Goal: Transaction & Acquisition: Subscribe to service/newsletter

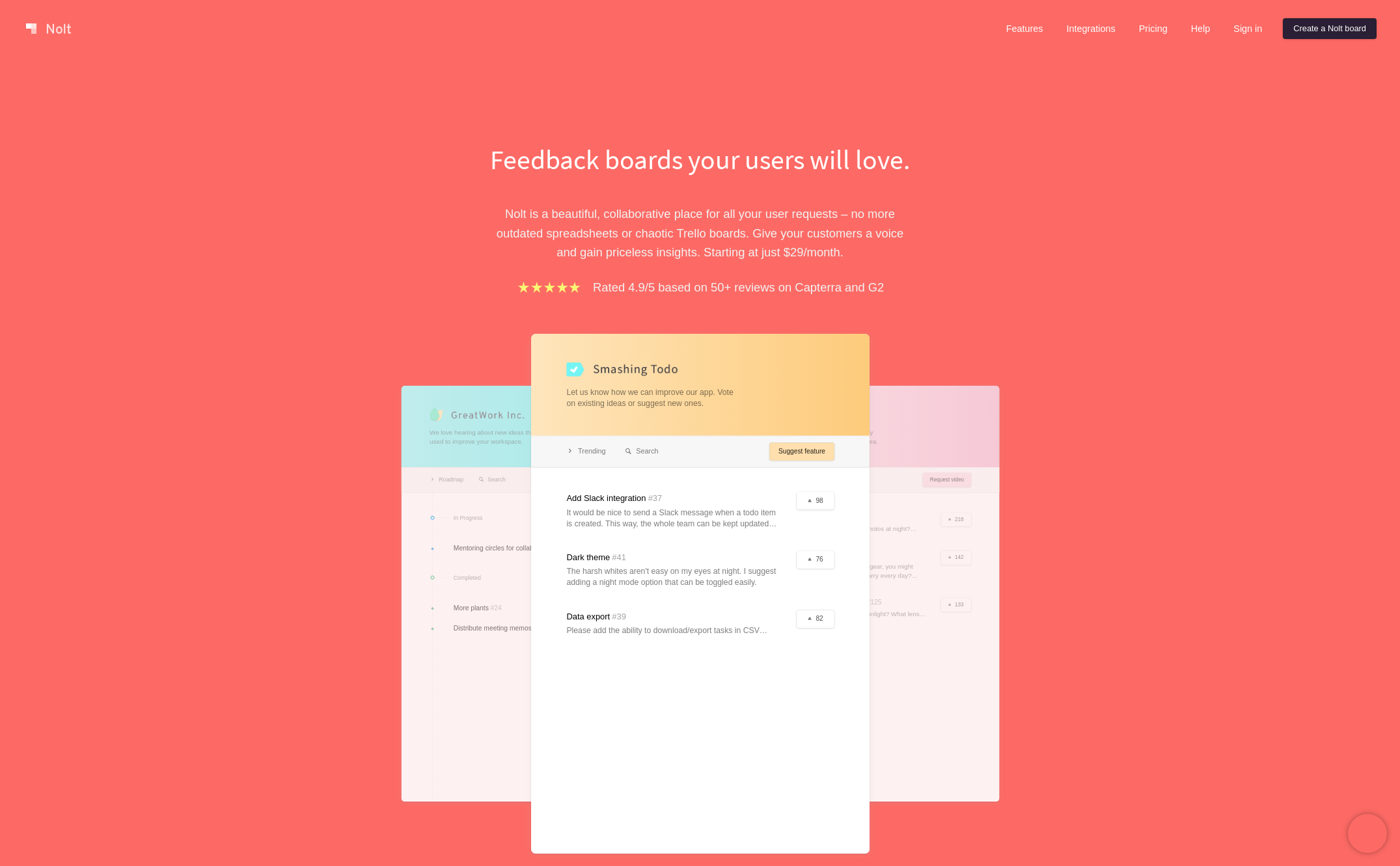
click at [1296, 26] on link "Create a Nolt board" at bounding box center [1330, 29] width 94 height 21
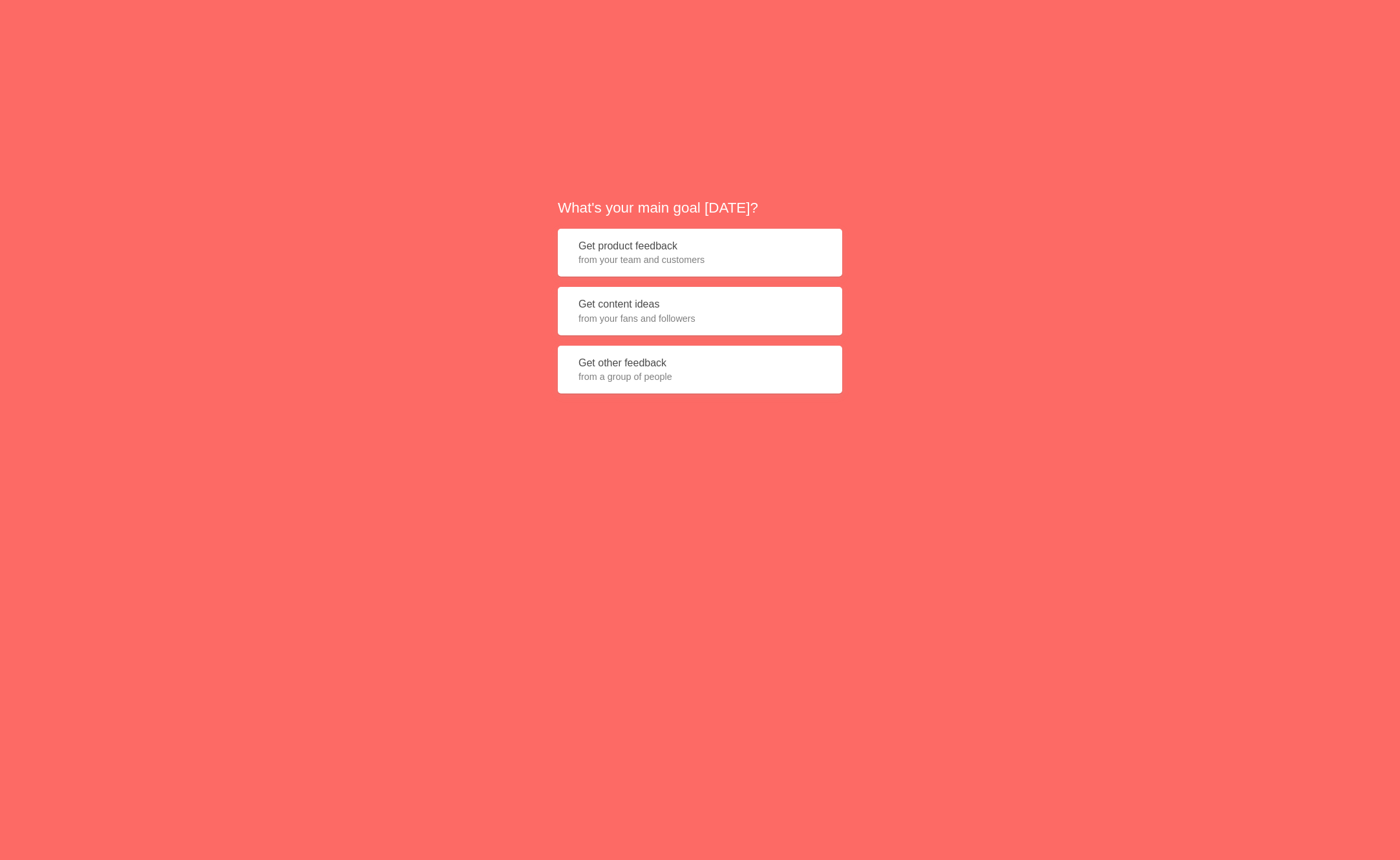
drag, startPoint x: 744, startPoint y: 511, endPoint x: 729, endPoint y: 500, distance: 18.6
click at [743, 511] on div "What's your main goal [DATE]? Get product feedback from your team and customers…" at bounding box center [700, 301] width 1400 height 602
click at [527, 339] on div "What's your main goal [DATE]? Get product feedback from your team and customers…" at bounding box center [700, 301] width 1400 height 602
drag, startPoint x: 1001, startPoint y: 307, endPoint x: 830, endPoint y: 270, distance: 175.0
click at [1000, 307] on div "What's your main goal [DATE]? Get product feedback from your team and customers…" at bounding box center [700, 301] width 1400 height 602
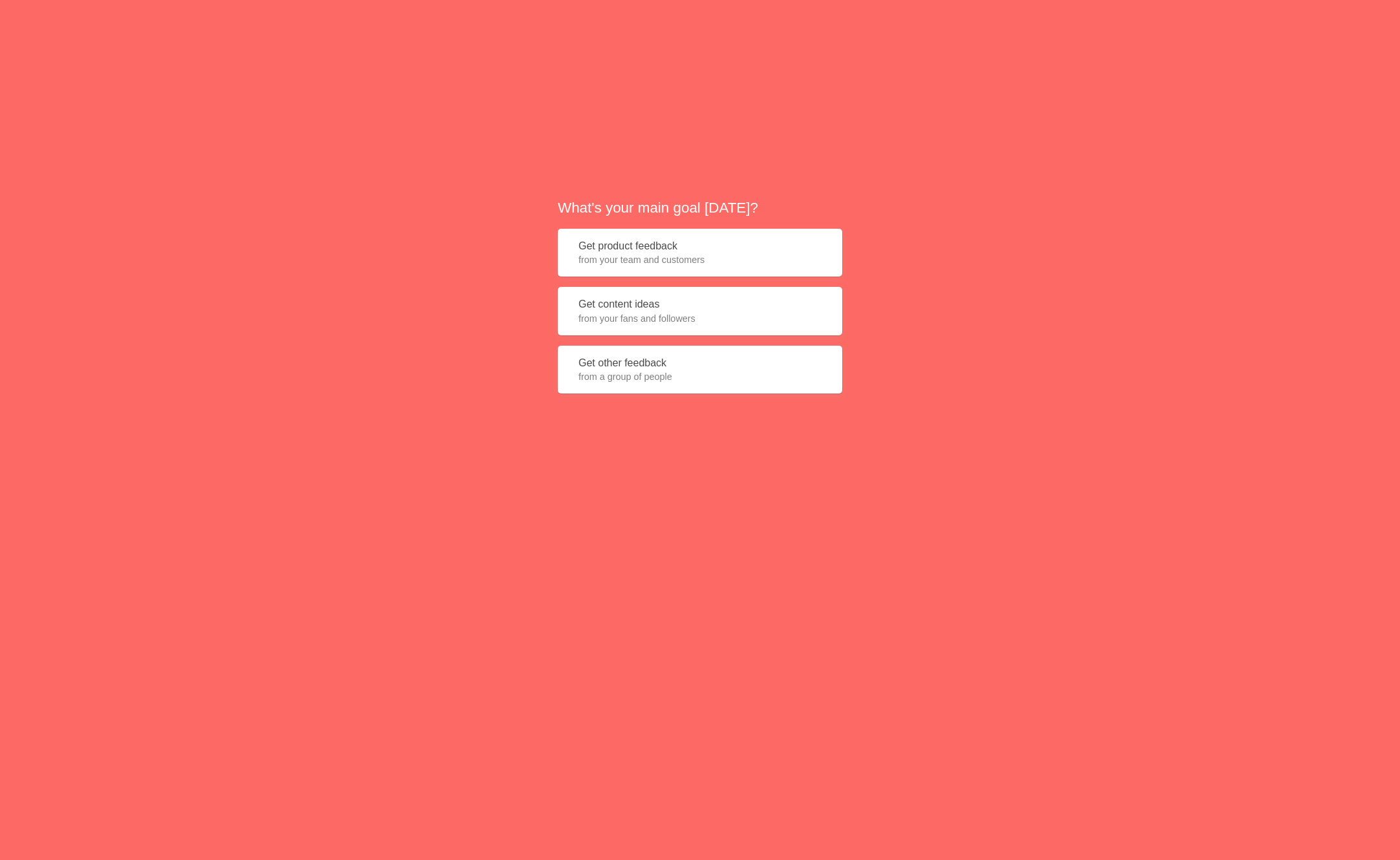
click at [703, 266] on button "Get product feedback from your team and customers" at bounding box center [700, 253] width 284 height 49
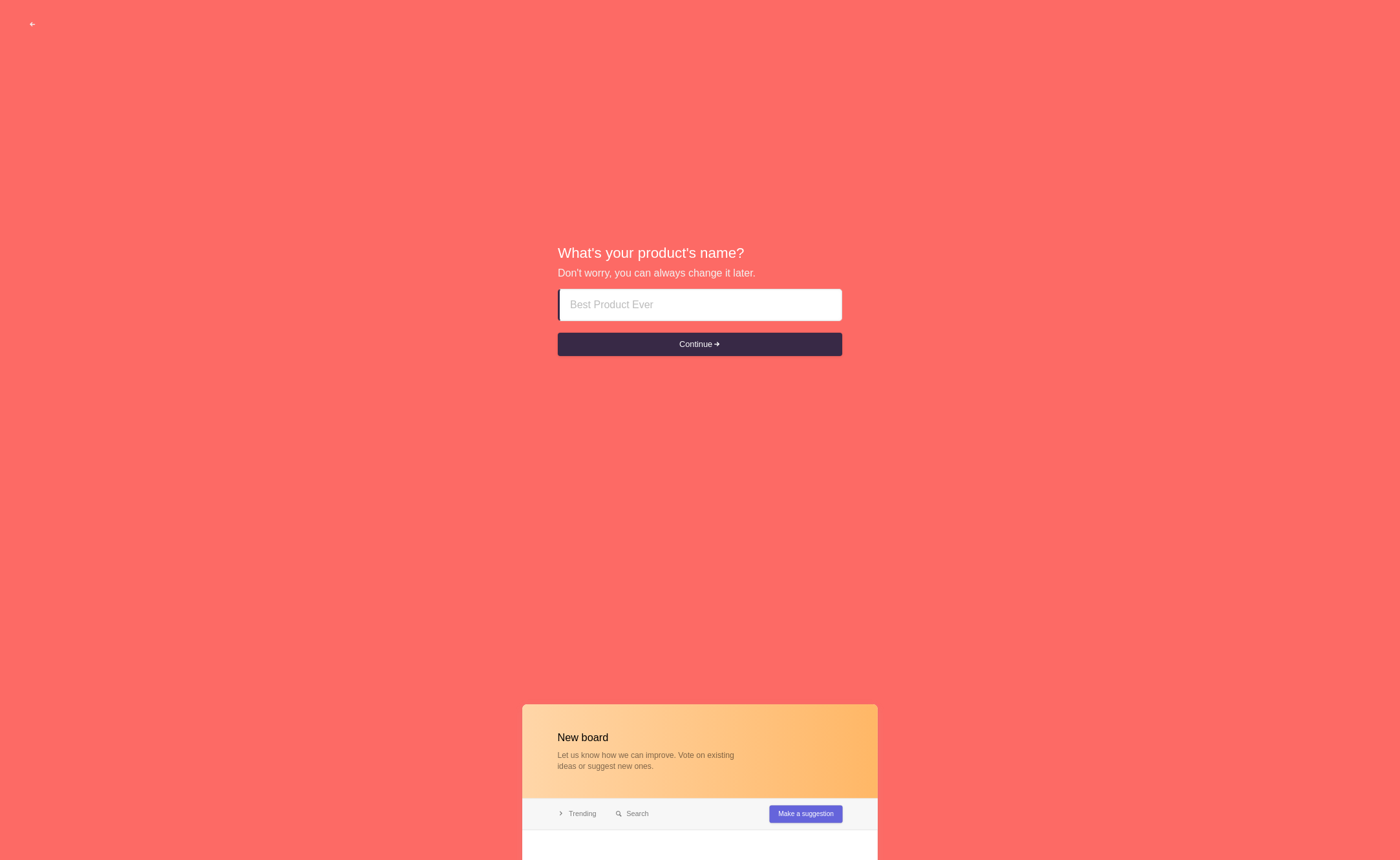
click at [696, 300] on input at bounding box center [701, 304] width 262 height 31
click at [667, 309] on input at bounding box center [701, 304] width 262 height 31
click at [38, 24] on button "button" at bounding box center [32, 24] width 39 height 23
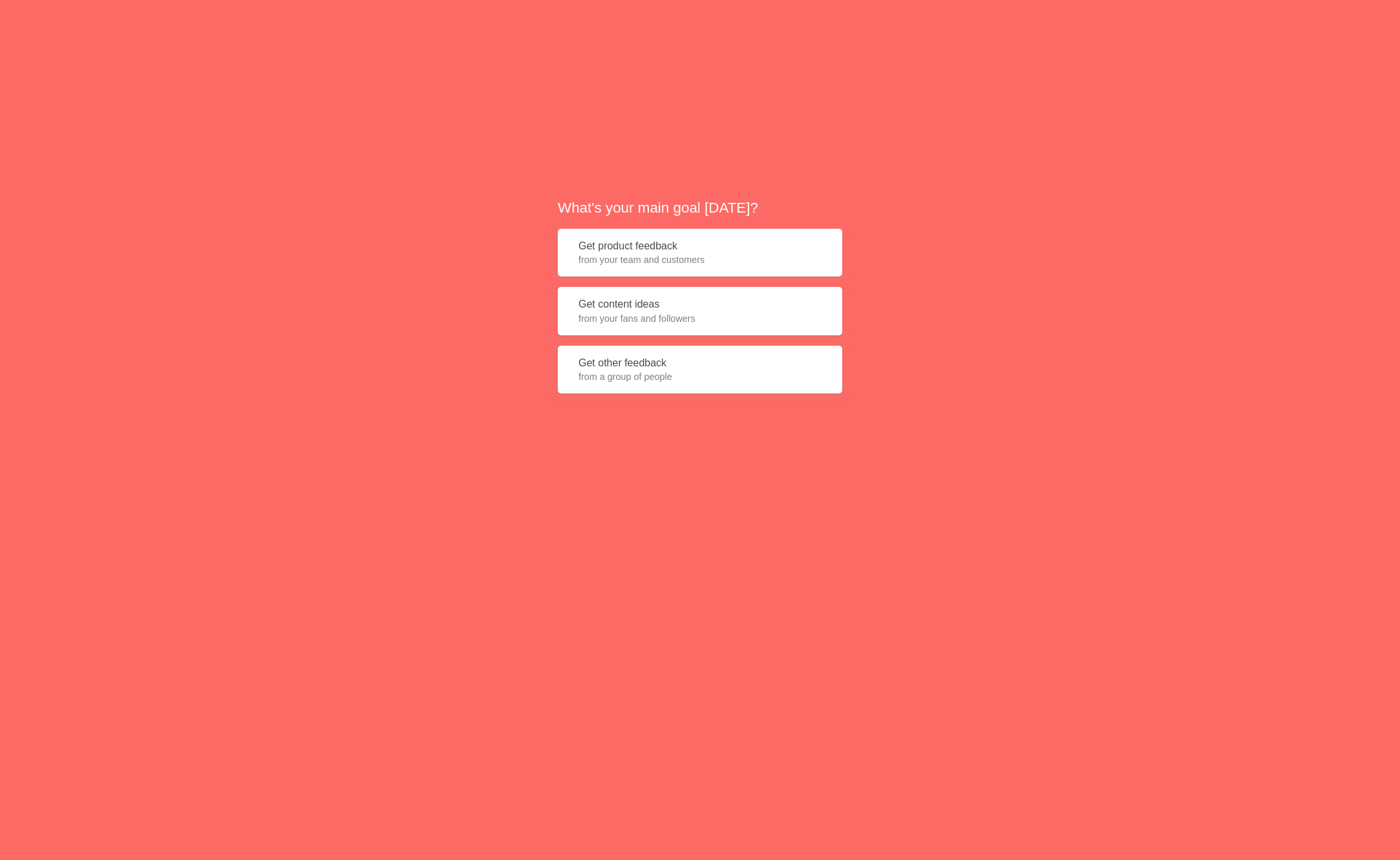
click at [667, 257] on span "from your team and customers" at bounding box center [700, 259] width 243 height 13
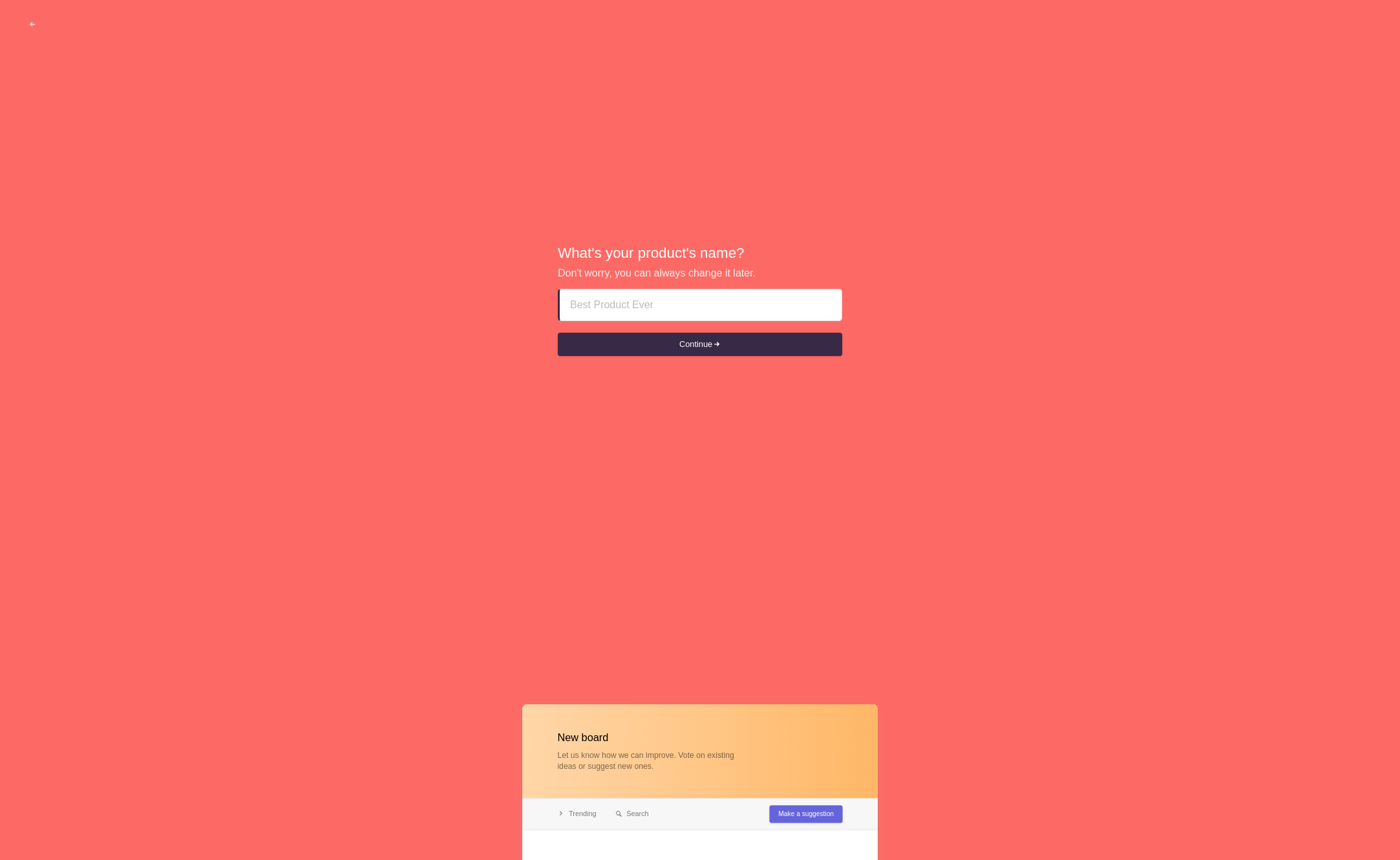
click at [680, 320] on div at bounding box center [700, 304] width 284 height 32
click at [647, 294] on input at bounding box center [701, 304] width 262 height 31
click at [708, 306] on input at bounding box center [701, 304] width 262 height 31
type input "Strawberry Matcha Cloud"
click at [558, 333] on button "Continue" at bounding box center [700, 344] width 284 height 23
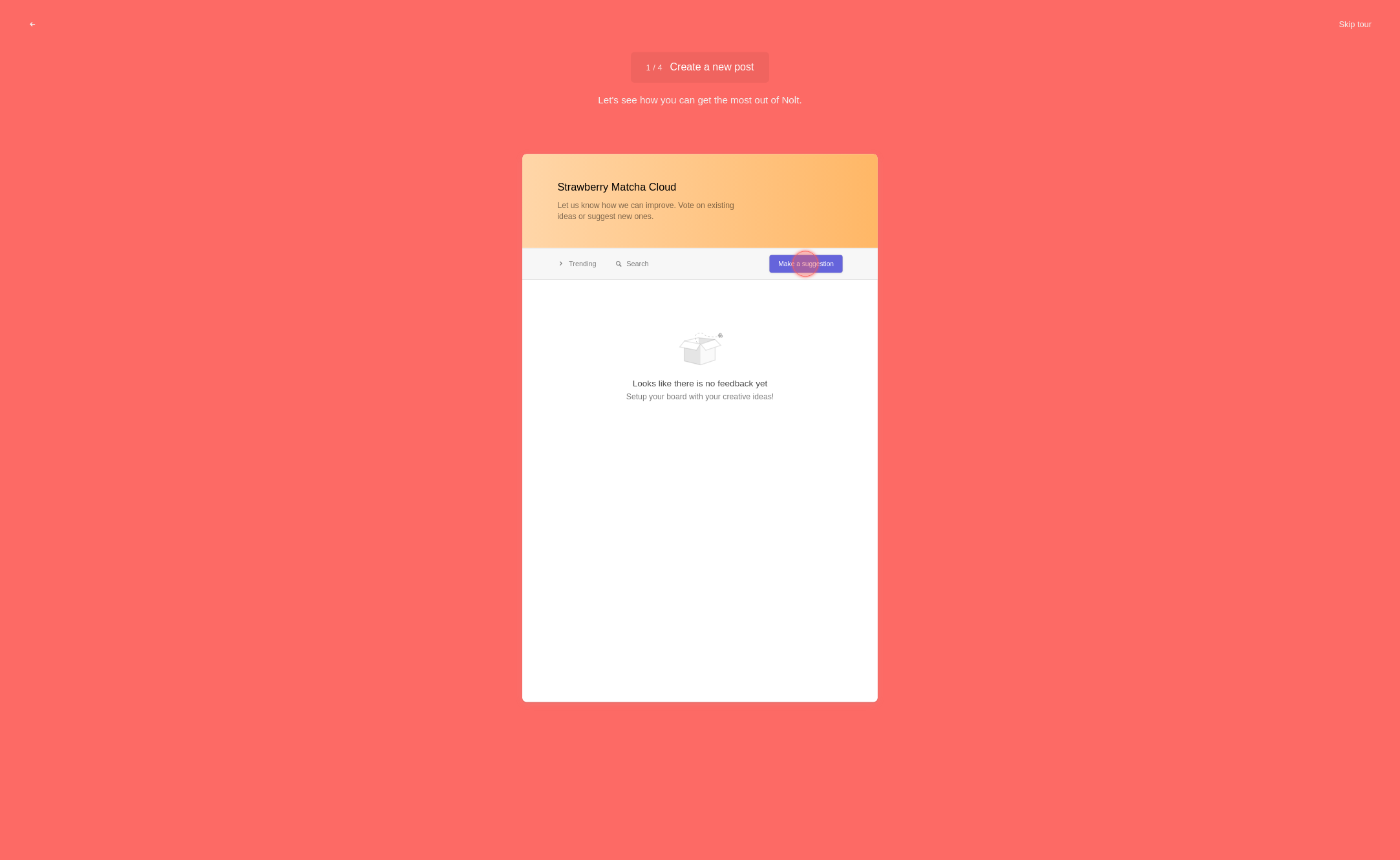
click at [793, 266] on div at bounding box center [806, 264] width 26 height 26
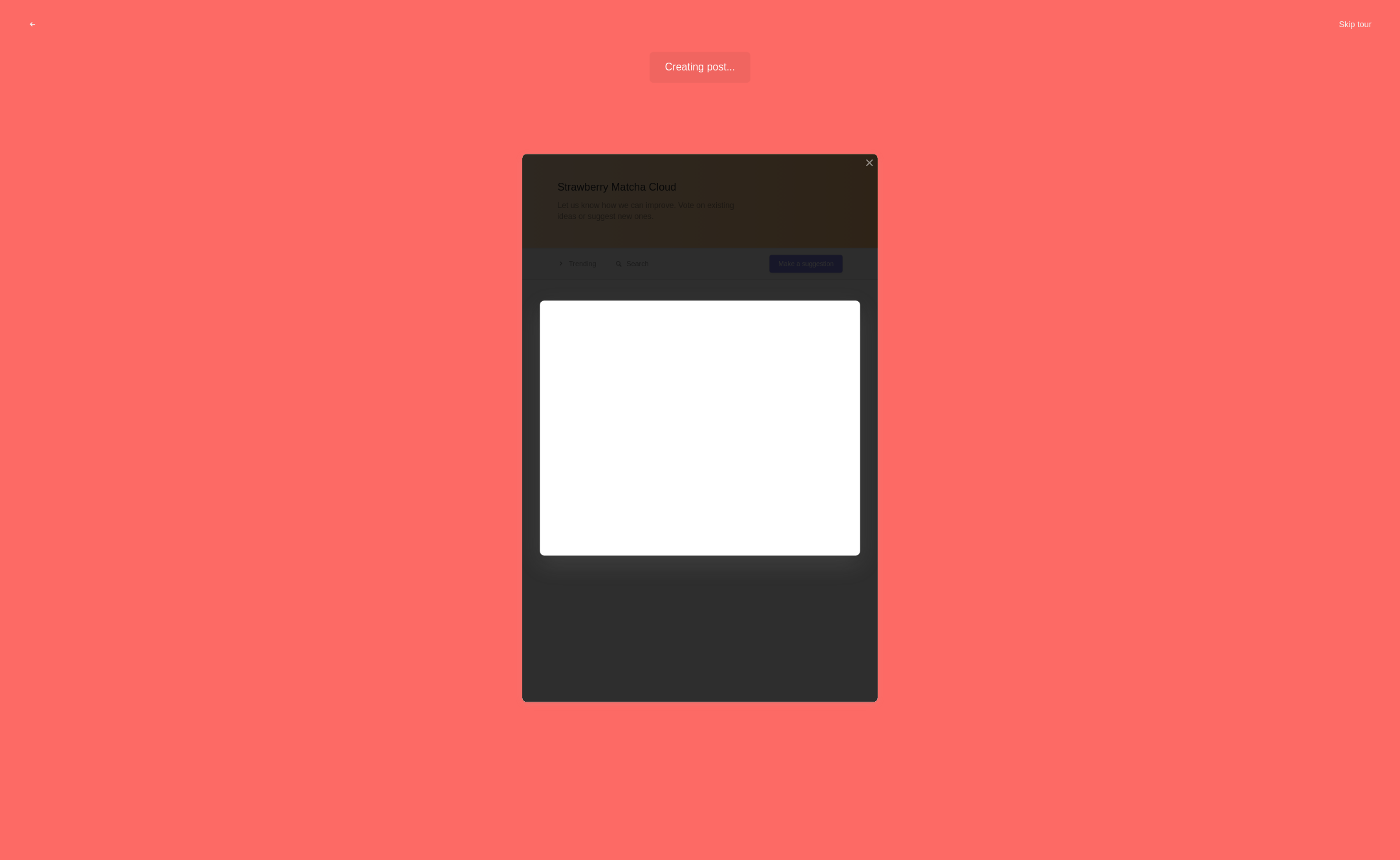
click at [620, 411] on div at bounding box center [700, 428] width 355 height 548
click at [663, 367] on div at bounding box center [700, 428] width 355 height 548
click at [659, 382] on div at bounding box center [700, 428] width 355 height 548
click at [818, 521] on div at bounding box center [700, 428] width 355 height 548
click at [756, 519] on div at bounding box center [700, 428] width 355 height 548
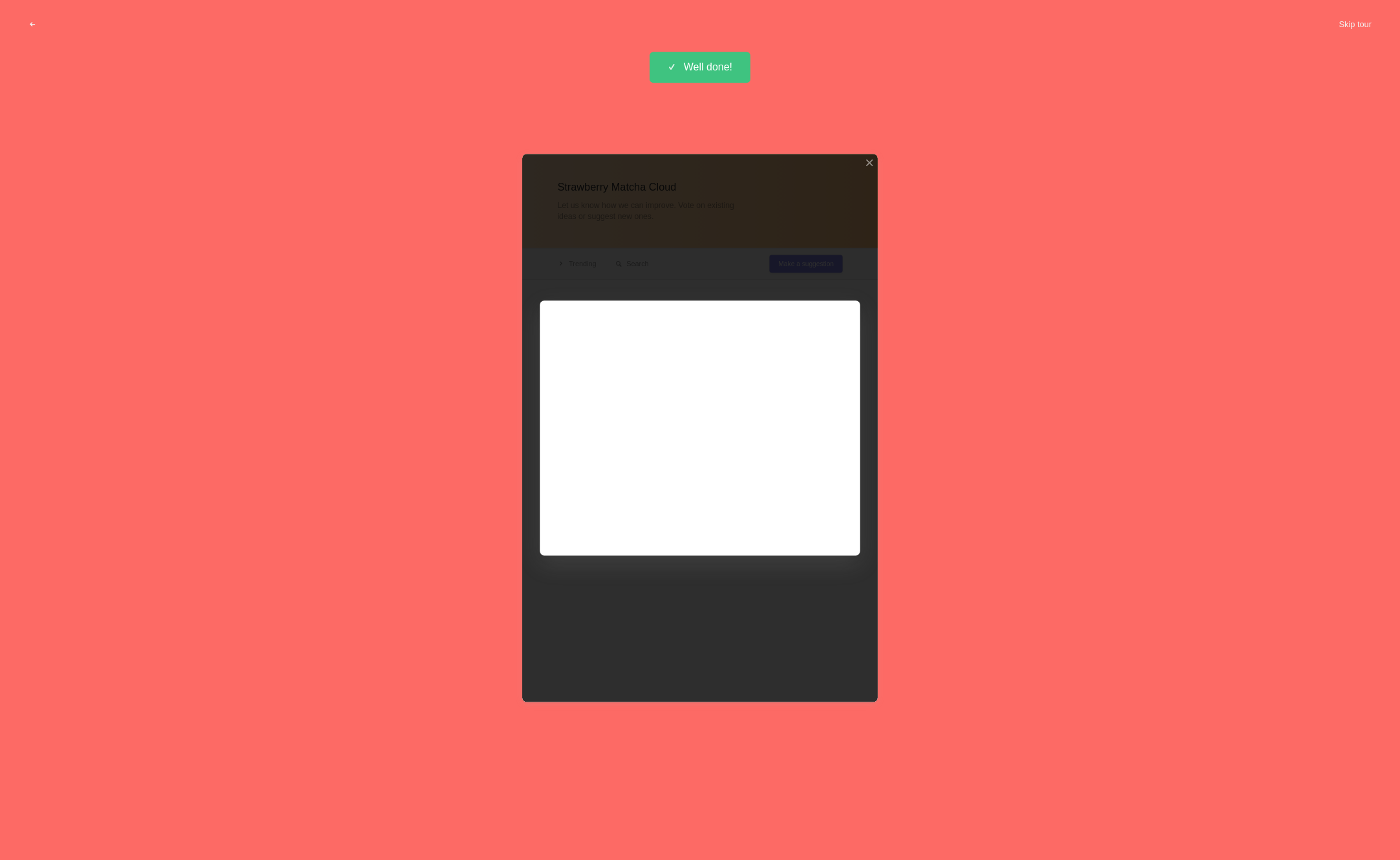
click at [869, 325] on div at bounding box center [700, 428] width 355 height 548
click at [795, 256] on div at bounding box center [700, 428] width 355 height 548
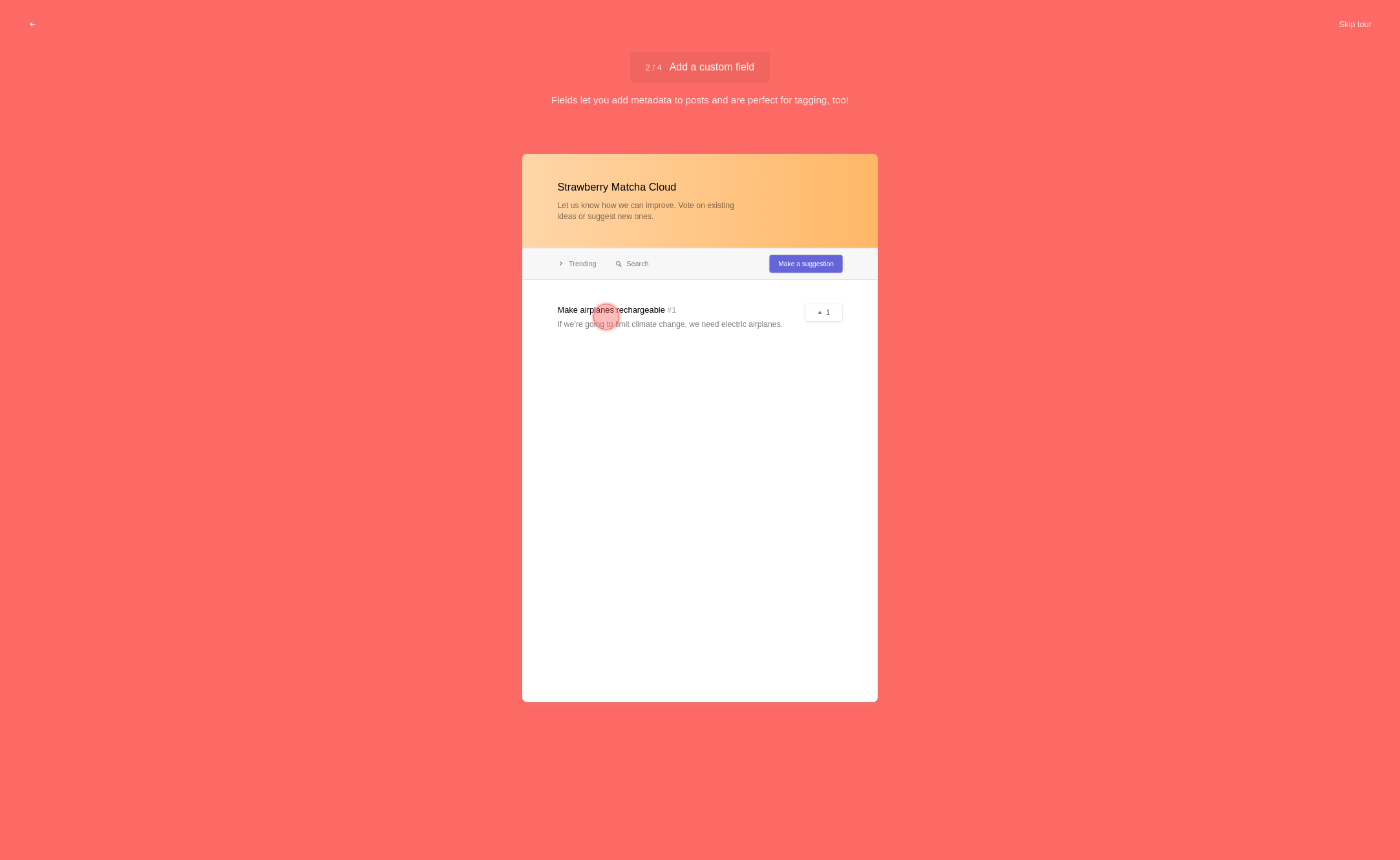
click at [715, 311] on div at bounding box center [700, 428] width 355 height 548
click at [693, 335] on div at bounding box center [700, 428] width 355 height 548
click at [771, 258] on div at bounding box center [700, 428] width 355 height 548
click at [696, 67] on span "2 / 4 Add a custom field" at bounding box center [700, 68] width 109 height 11
click at [962, 248] on div "Strawberry Matcha Cloud Let us know how we can improve. Vote on existing ideas …" at bounding box center [700, 476] width 1400 height 699
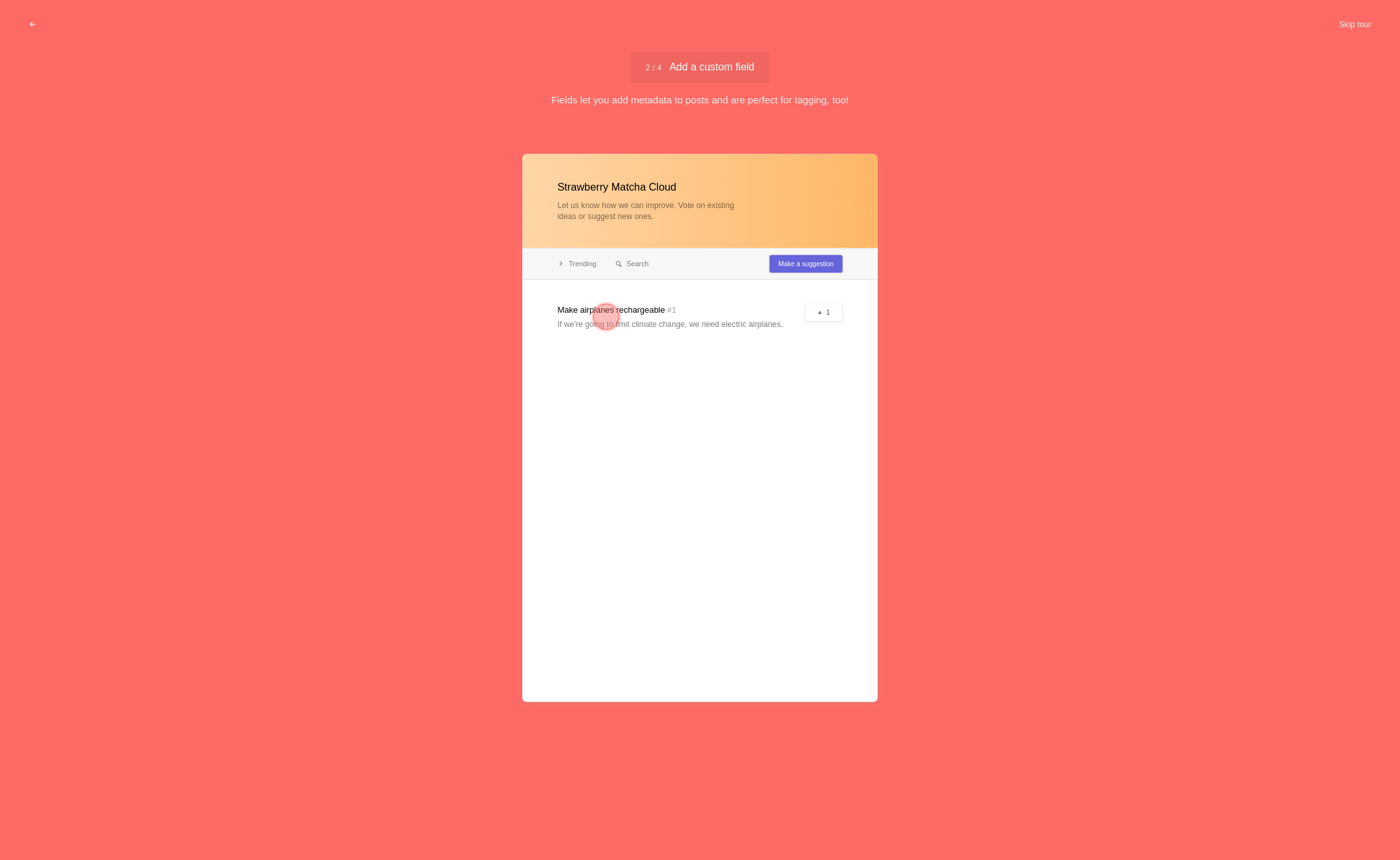
drag, startPoint x: 639, startPoint y: 316, endPoint x: 594, endPoint y: 324, distance: 45.7
click at [619, 321] on div "Strawberry Matcha Cloud Let us know how we can improve. Vote on existing ideas …" at bounding box center [700, 476] width 355 height 644
click at [594, 324] on div at bounding box center [606, 317] width 47 height 47
click at [603, 320] on div at bounding box center [606, 316] width 26 height 26
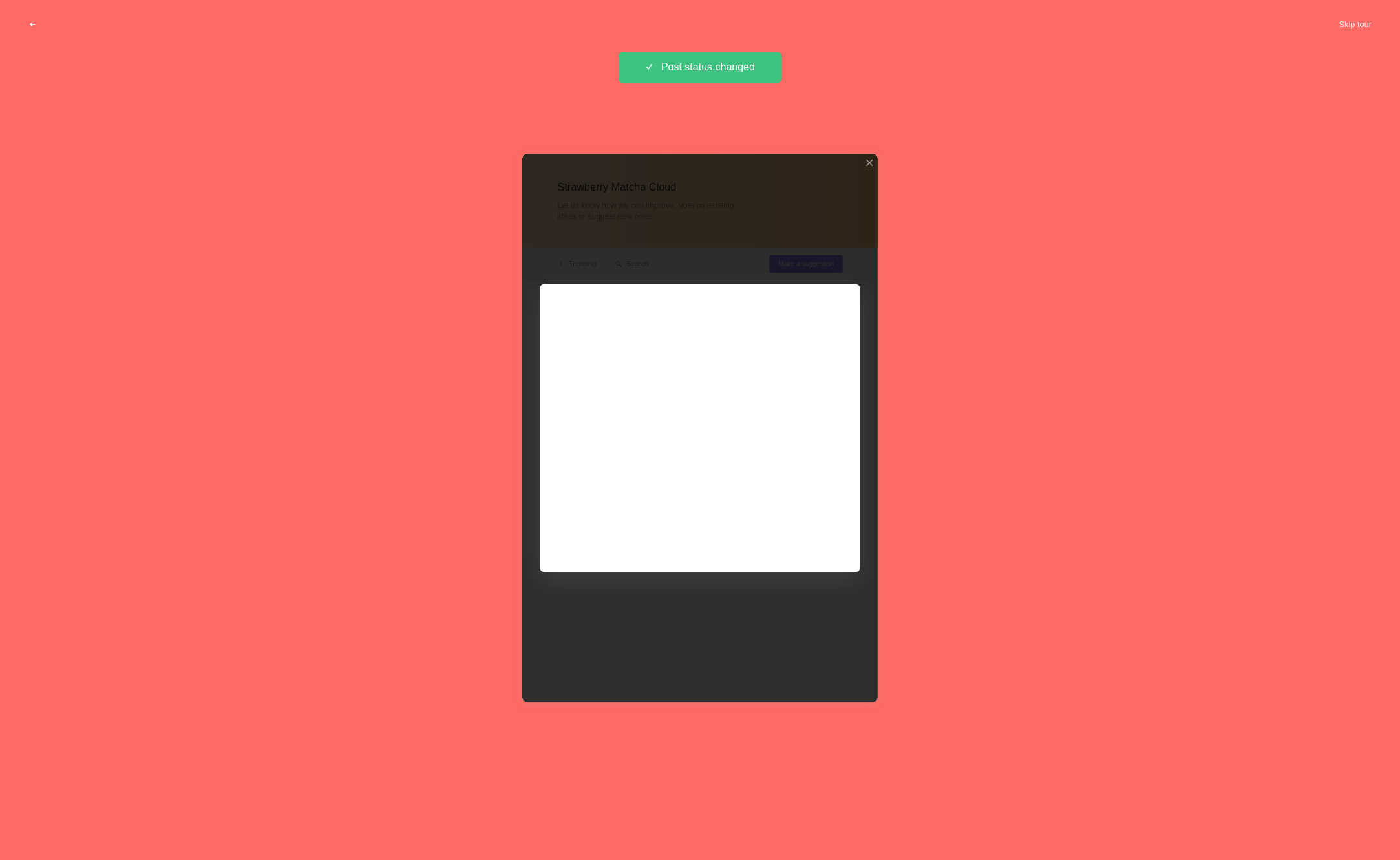
click at [699, 382] on div at bounding box center [700, 428] width 355 height 548
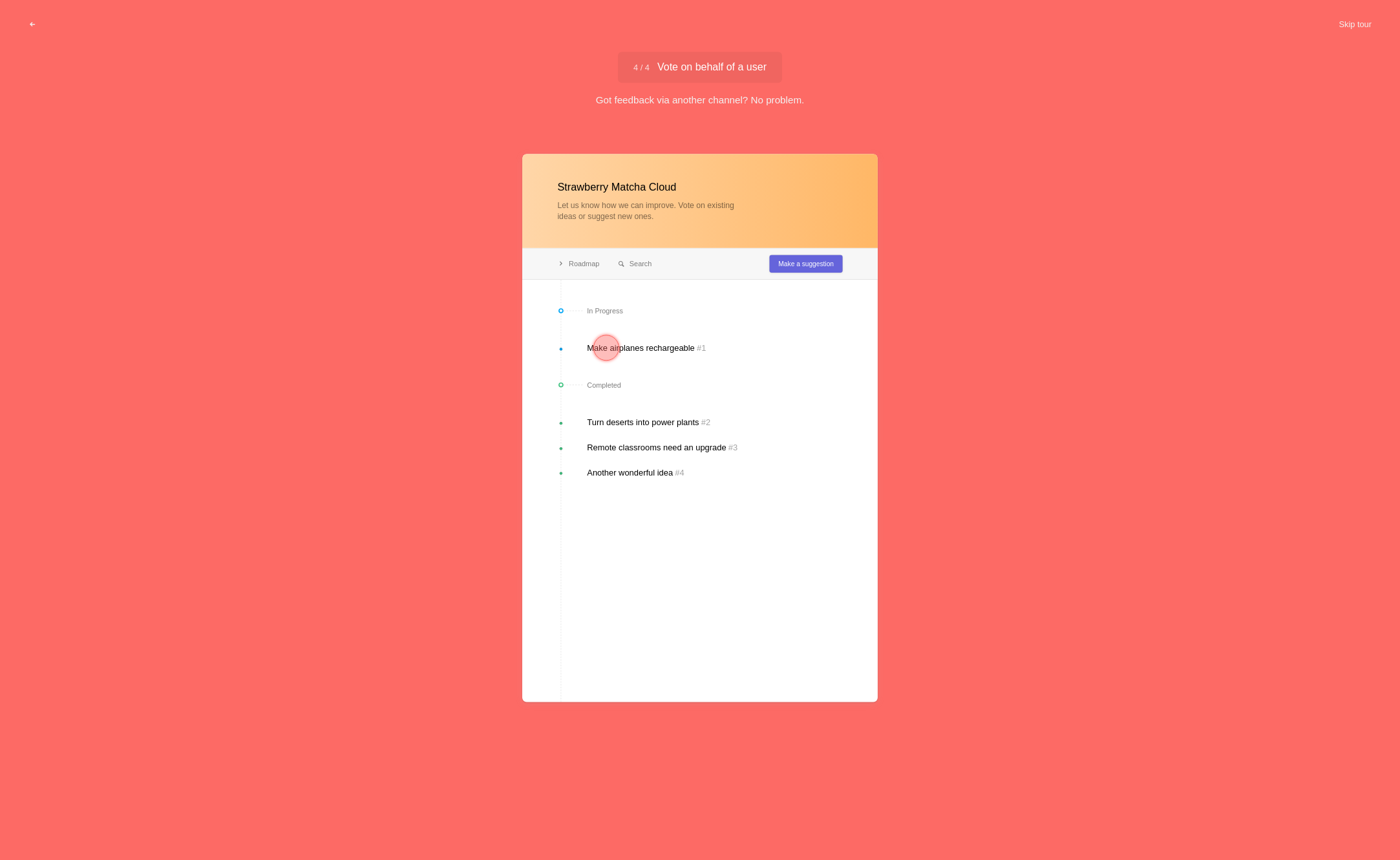
click at [599, 354] on div at bounding box center [606, 348] width 26 height 26
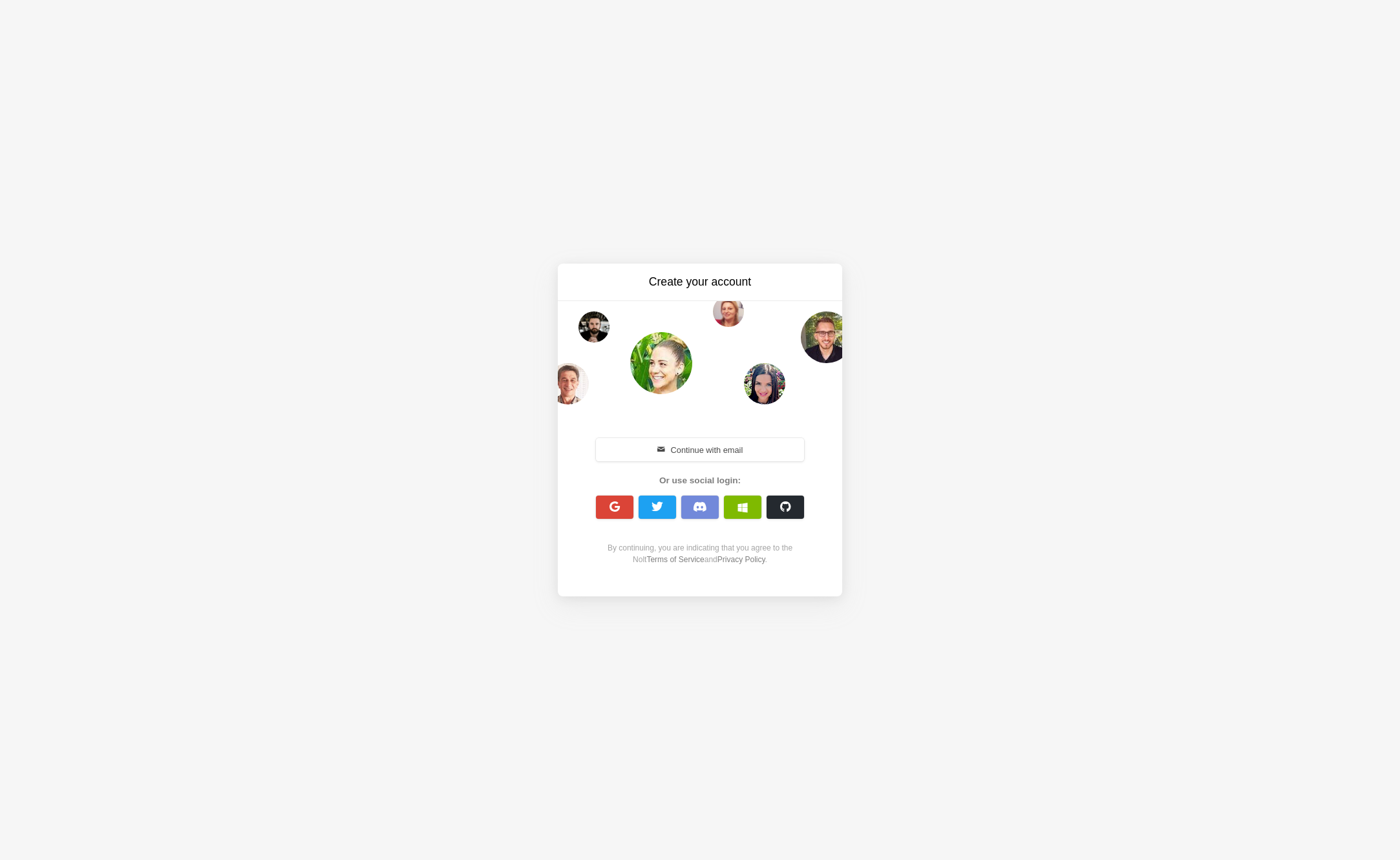
click at [904, 515] on div "Create your account Continue with email Or use social login: By continuing, you…" at bounding box center [700, 430] width 1400 height 860
click at [727, 451] on button "Continue with email" at bounding box center [700, 449] width 208 height 23
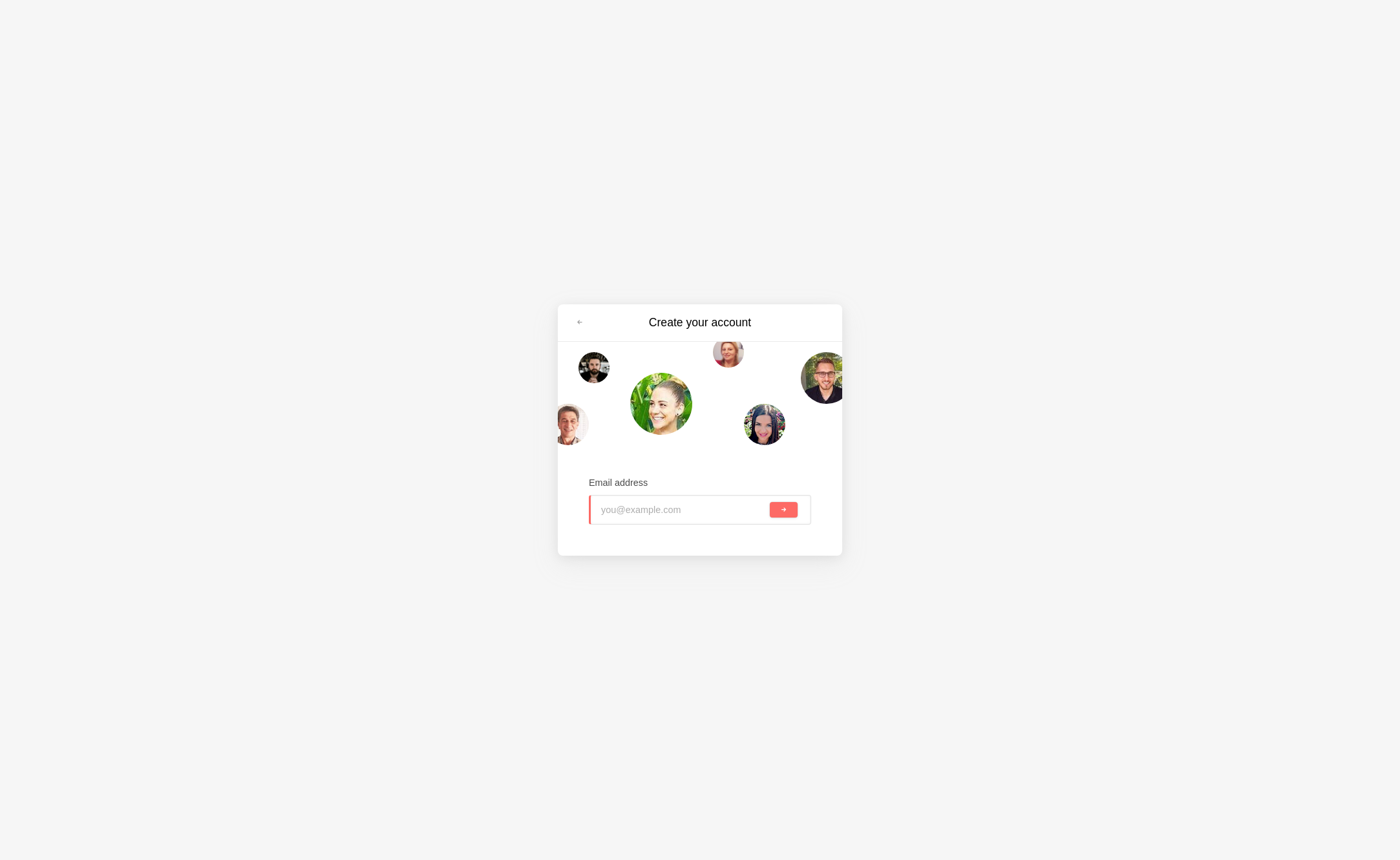
click at [629, 517] on input "email" at bounding box center [684, 510] width 166 height 29
click at [659, 523] on input "email" at bounding box center [684, 510] width 166 height 29
paste input "Abdelrahman.Nabil@ah5k.com"
type input "Abdelrahman.Nabil@ah5k.com"
click at [788, 512] on button "submit" at bounding box center [783, 509] width 28 height 16
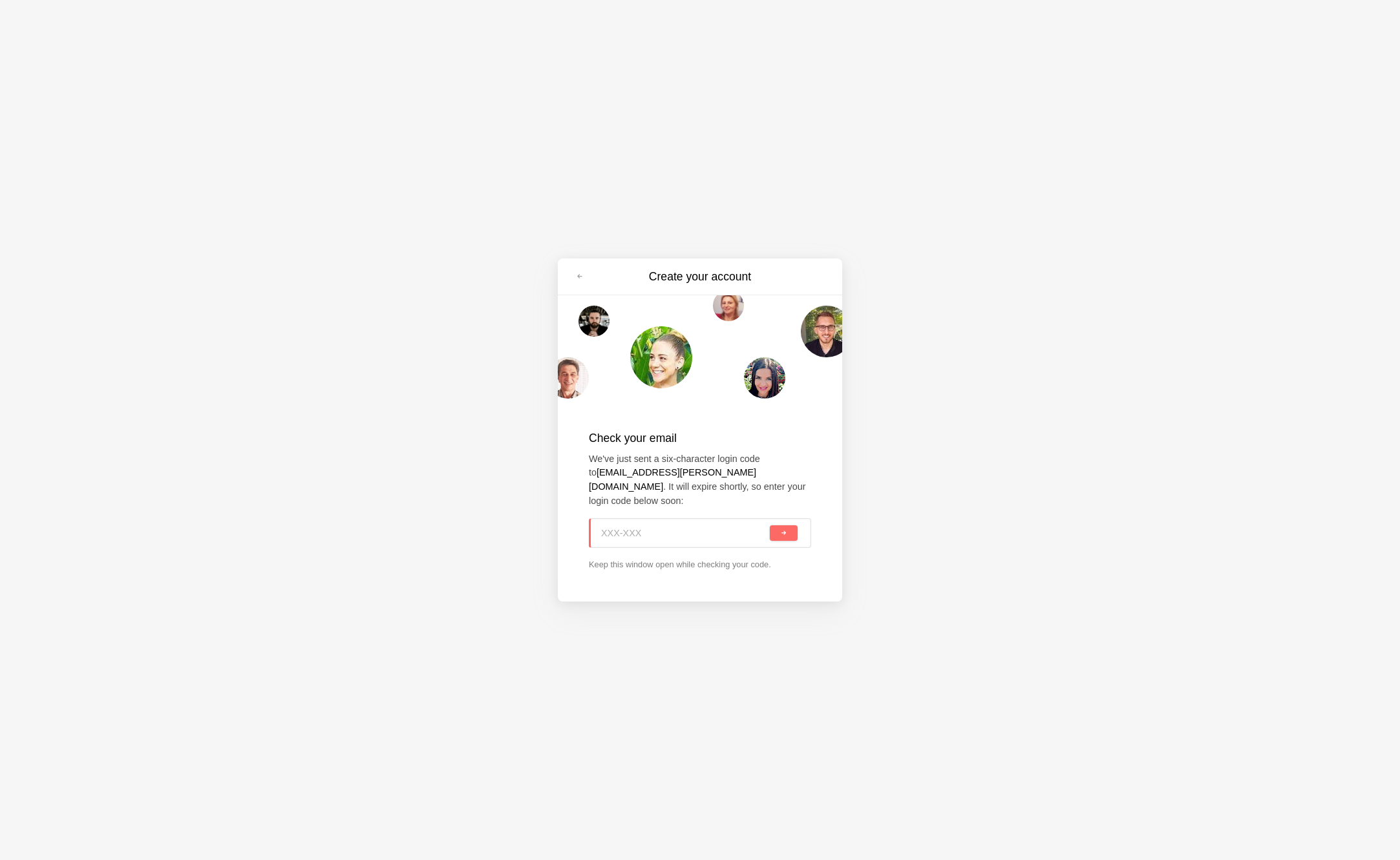
click at [741, 529] on input at bounding box center [684, 533] width 166 height 29
paste input "ZAJ-TM0"
type input "ZAJ-TM0"
click at [712, 529] on input "ZAJ-TM0" at bounding box center [684, 533] width 166 height 29
click at [773, 533] on div "ZAJ-TM0" at bounding box center [700, 533] width 222 height 30
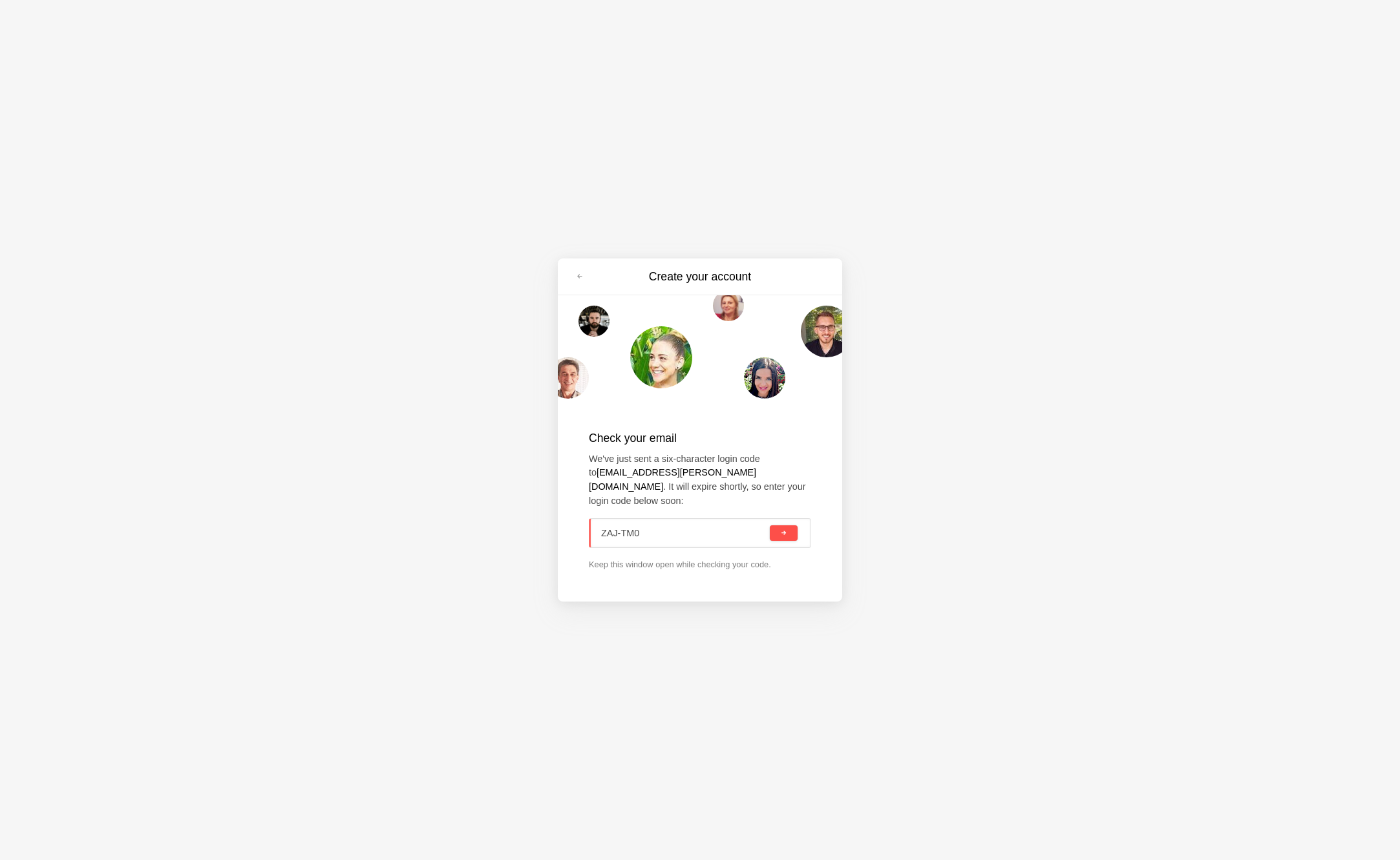
click at [785, 530] on span "submit" at bounding box center [783, 533] width 7 height 7
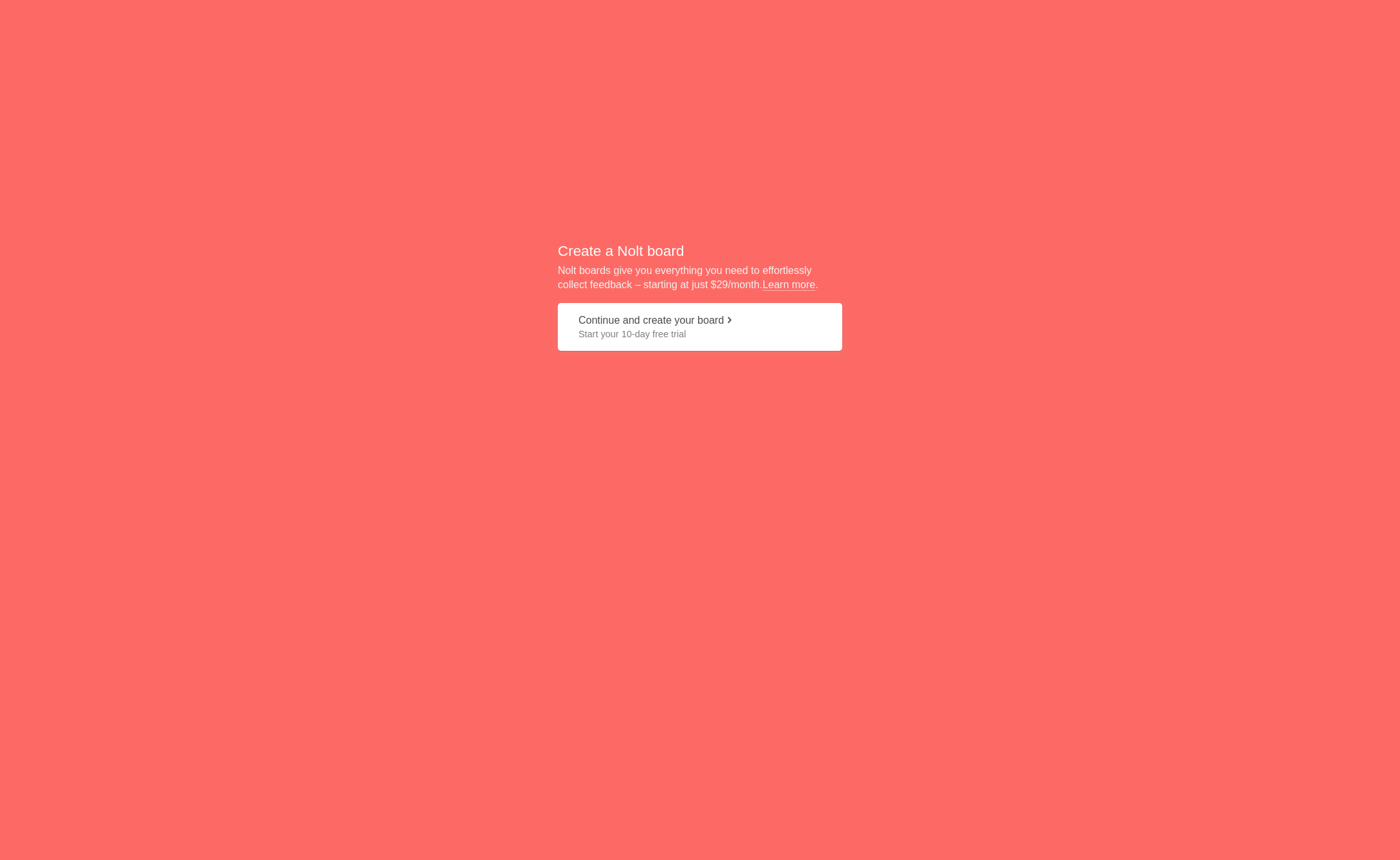
click at [709, 316] on button "Continue and create your board Start your 10-day free trial" at bounding box center [700, 327] width 284 height 49
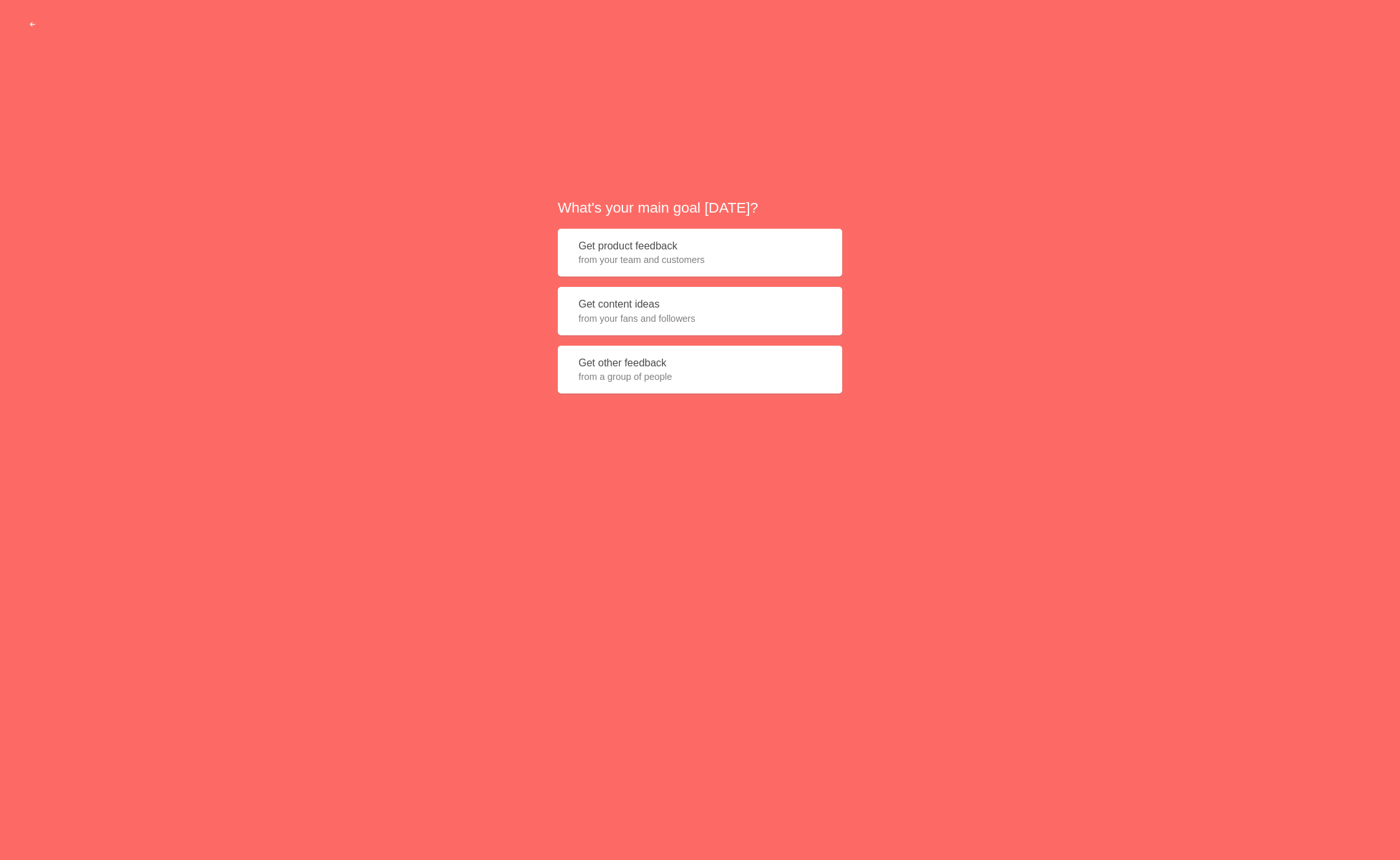
click at [477, 227] on div "What's your main goal [DATE]? Get product feedback from your team and customers…" at bounding box center [700, 301] width 1400 height 602
click at [30, 23] on span "button" at bounding box center [32, 25] width 8 height 8
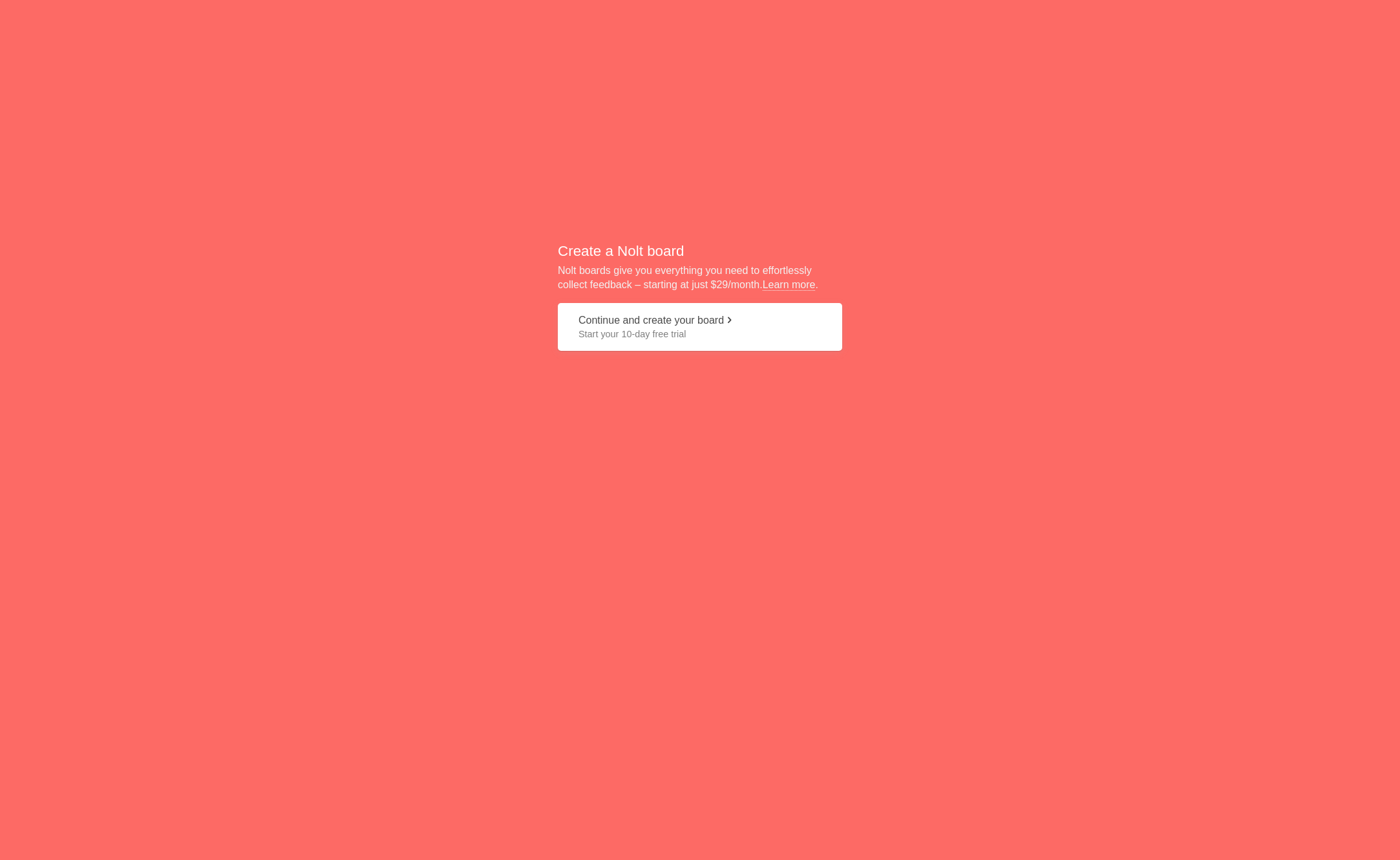
click at [652, 434] on div "Create a [PERSON_NAME] board [PERSON_NAME] boards give you everything you need …" at bounding box center [700, 301] width 1400 height 602
click at [691, 333] on span "Start your 10-day free trial" at bounding box center [700, 333] width 243 height 13
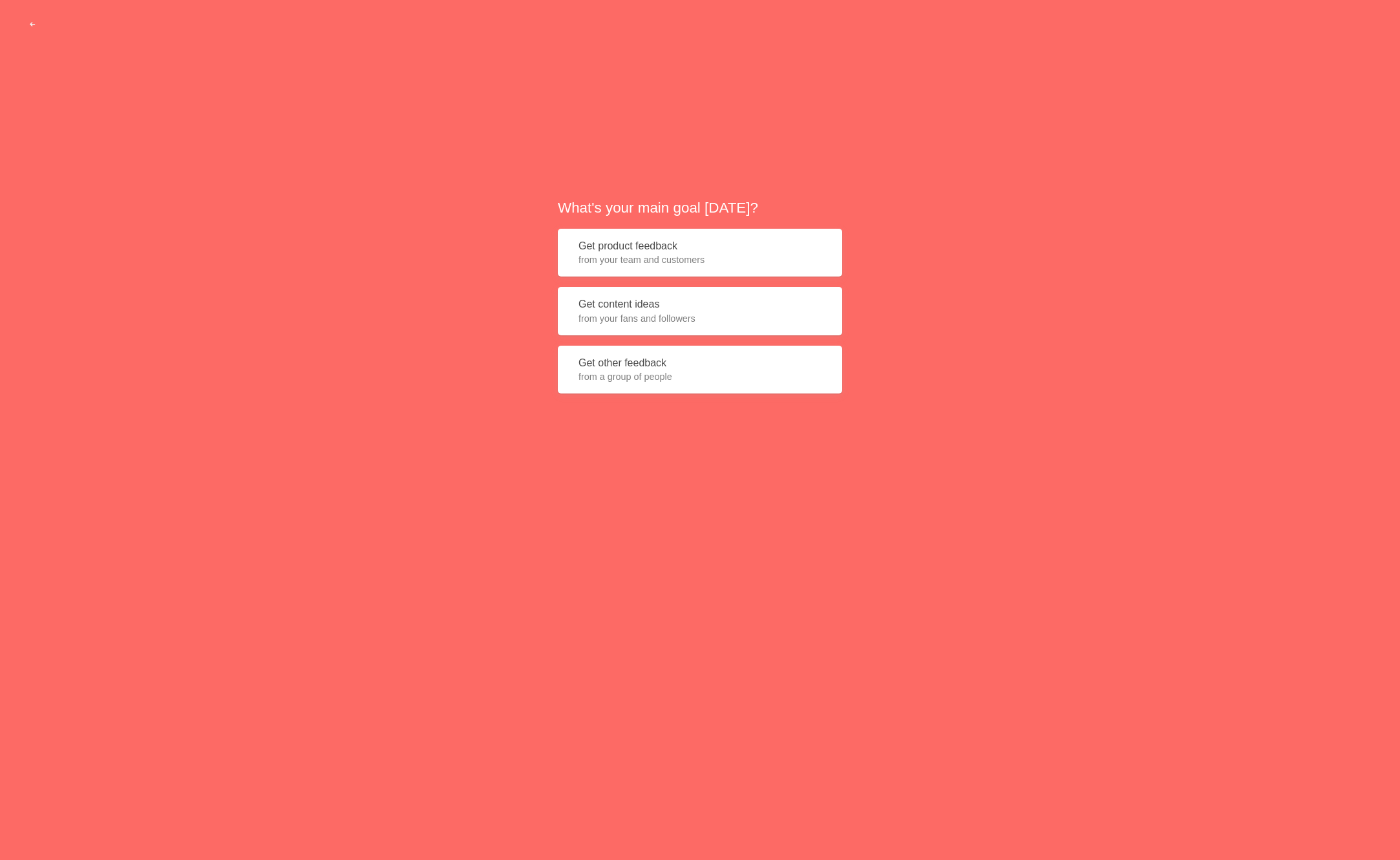
click at [677, 299] on button "Get content ideas from your fans and followers" at bounding box center [700, 311] width 284 height 49
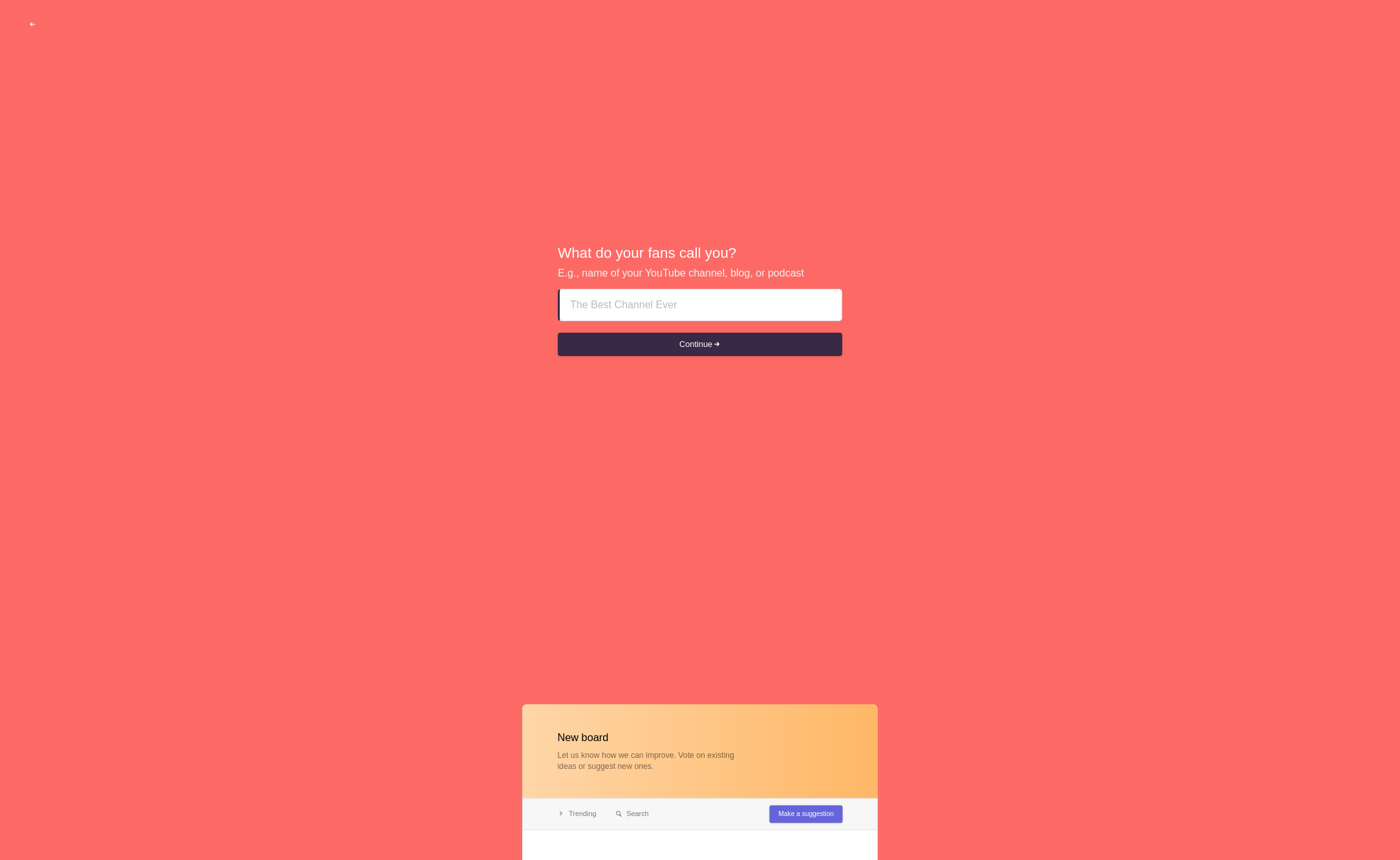
click at [633, 311] on input at bounding box center [701, 304] width 262 height 31
click at [661, 298] on input at bounding box center [701, 304] width 262 height 31
paste input "Franchise Product Ideas"
click at [740, 355] on button "Continue" at bounding box center [700, 344] width 284 height 23
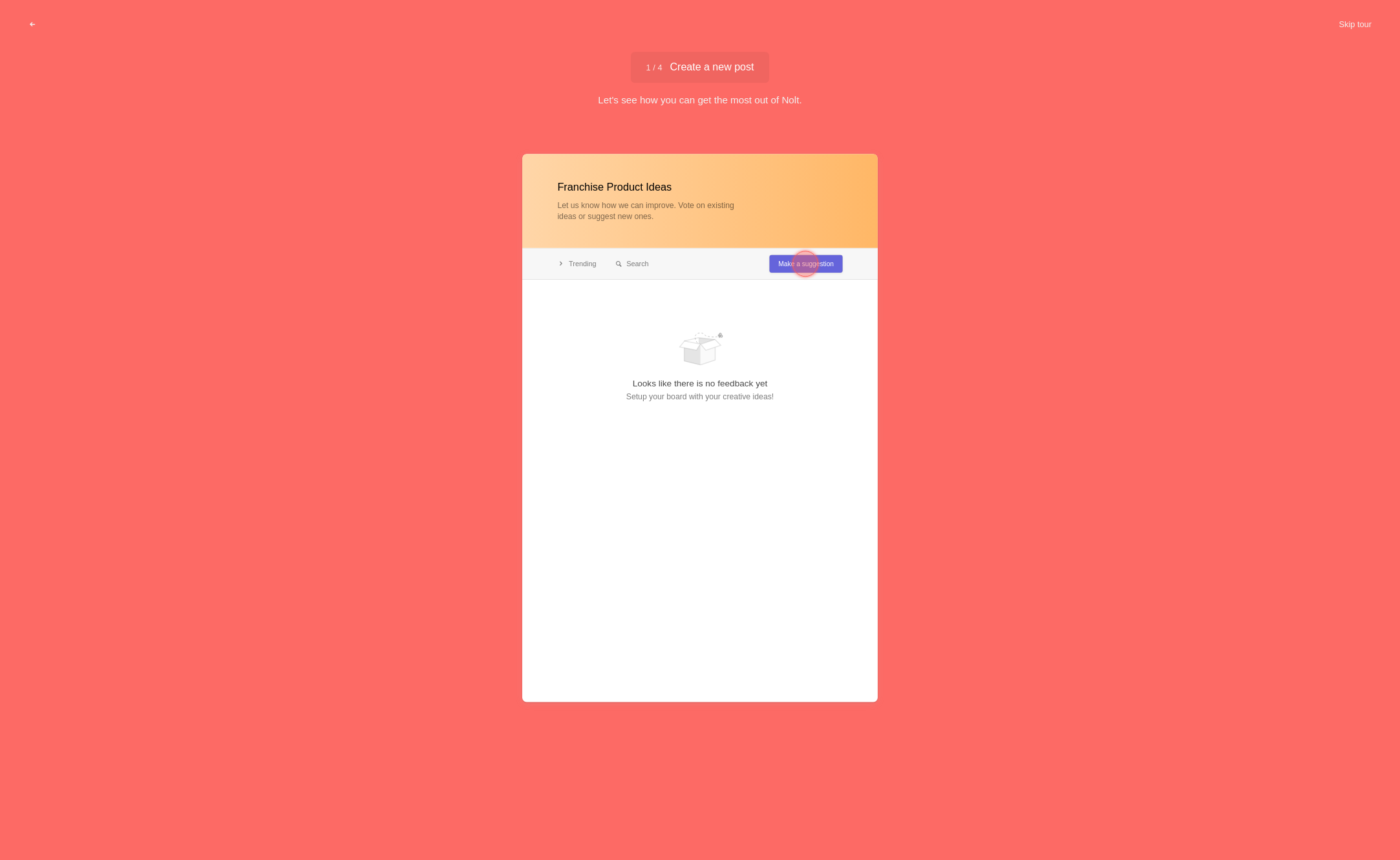
type input "Franchise Product Ideas"
click at [784, 265] on div at bounding box center [806, 264] width 47 height 47
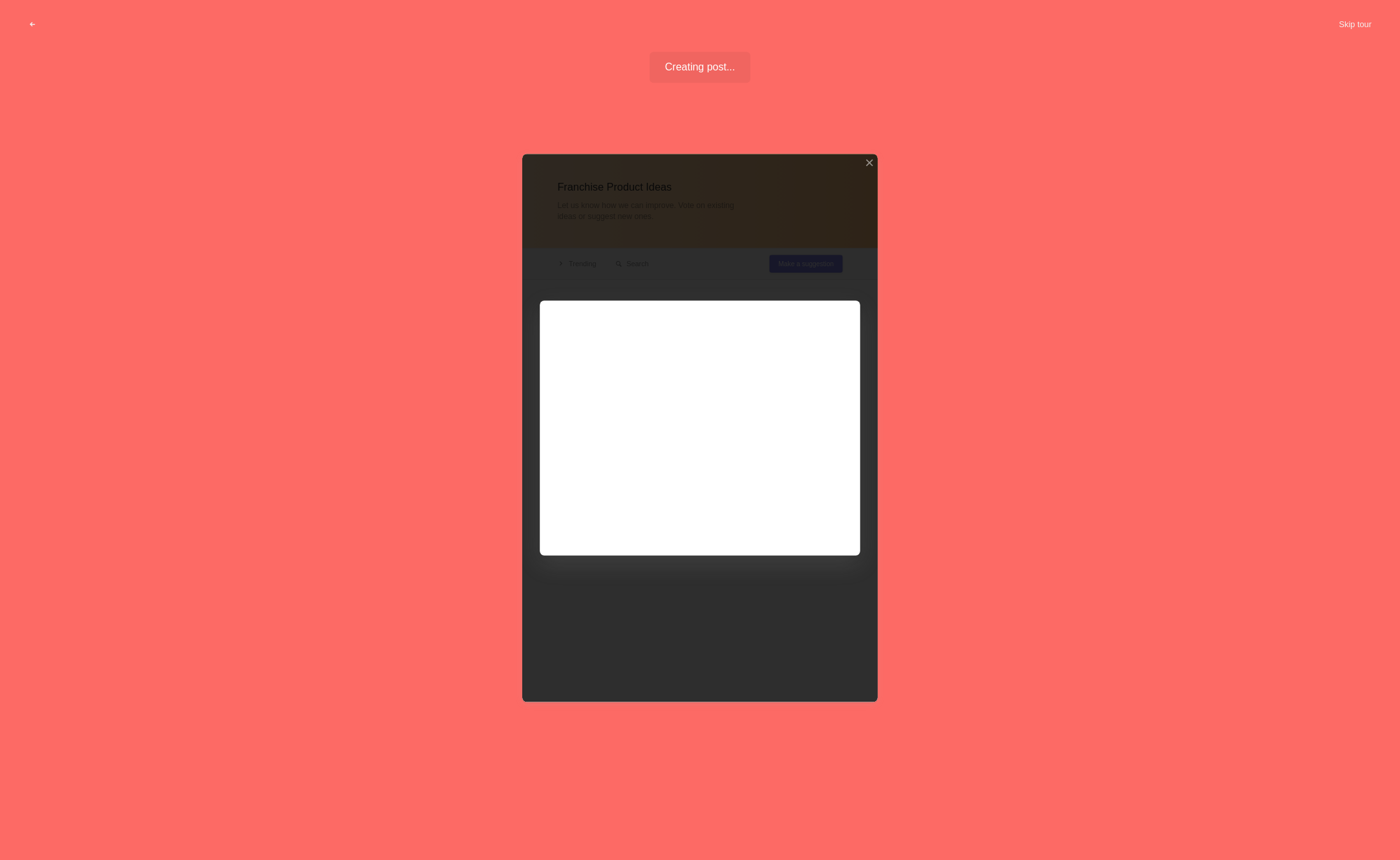
click at [609, 391] on div at bounding box center [700, 428] width 355 height 548
click at [650, 436] on div at bounding box center [700, 428] width 355 height 548
click at [800, 517] on div at bounding box center [700, 428] width 355 height 548
click at [685, 439] on div at bounding box center [700, 428] width 355 height 548
click at [626, 361] on div at bounding box center [700, 428] width 355 height 548
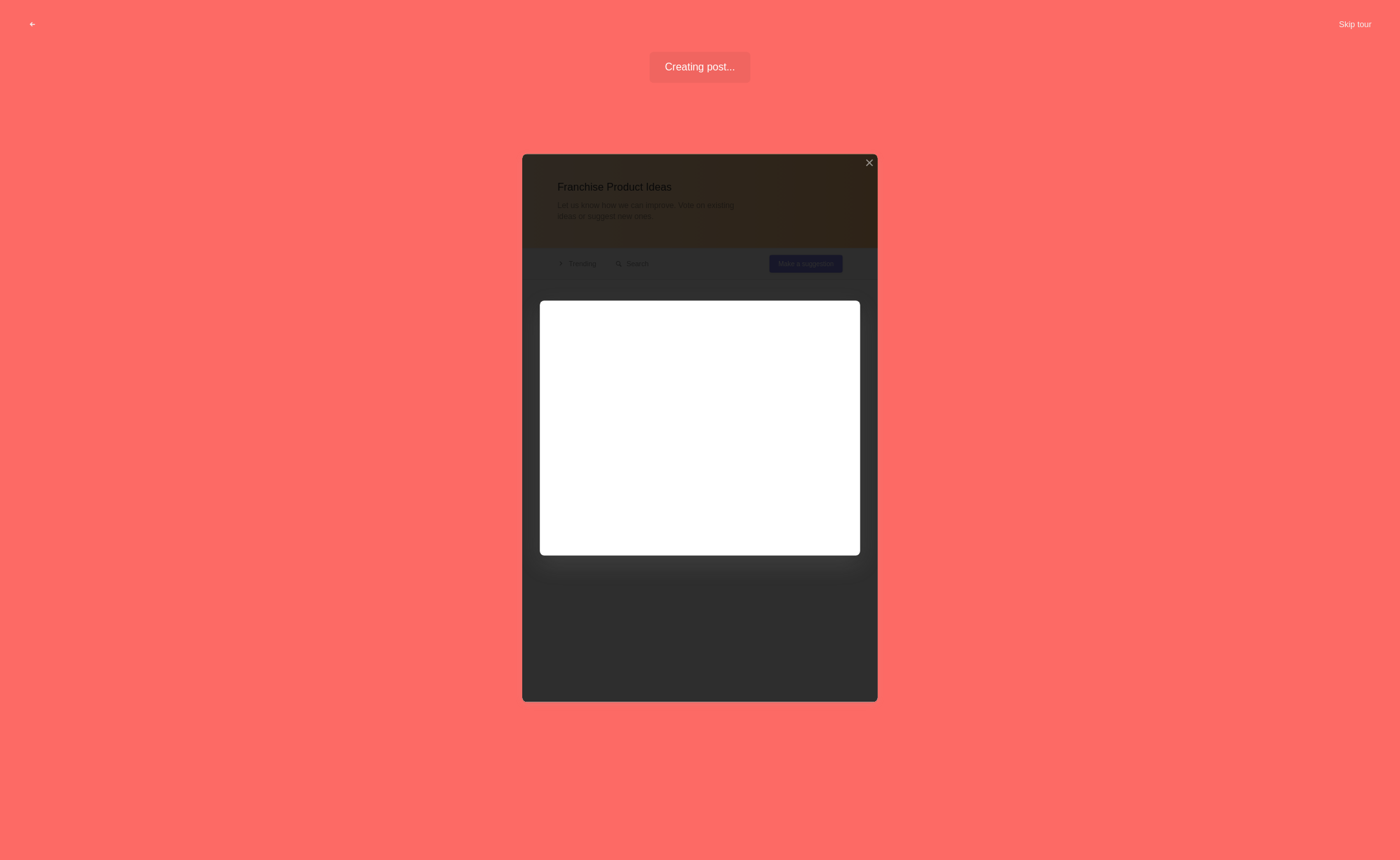
click at [662, 384] on div at bounding box center [700, 428] width 355 height 548
click at [663, 385] on div at bounding box center [700, 428] width 355 height 548
click at [797, 516] on div at bounding box center [700, 428] width 355 height 548
click at [845, 319] on div at bounding box center [700, 428] width 355 height 548
click at [915, 296] on div "Franchise Product Ideas Let us know how we can improve. Vote on existing ideas …" at bounding box center [700, 476] width 1400 height 699
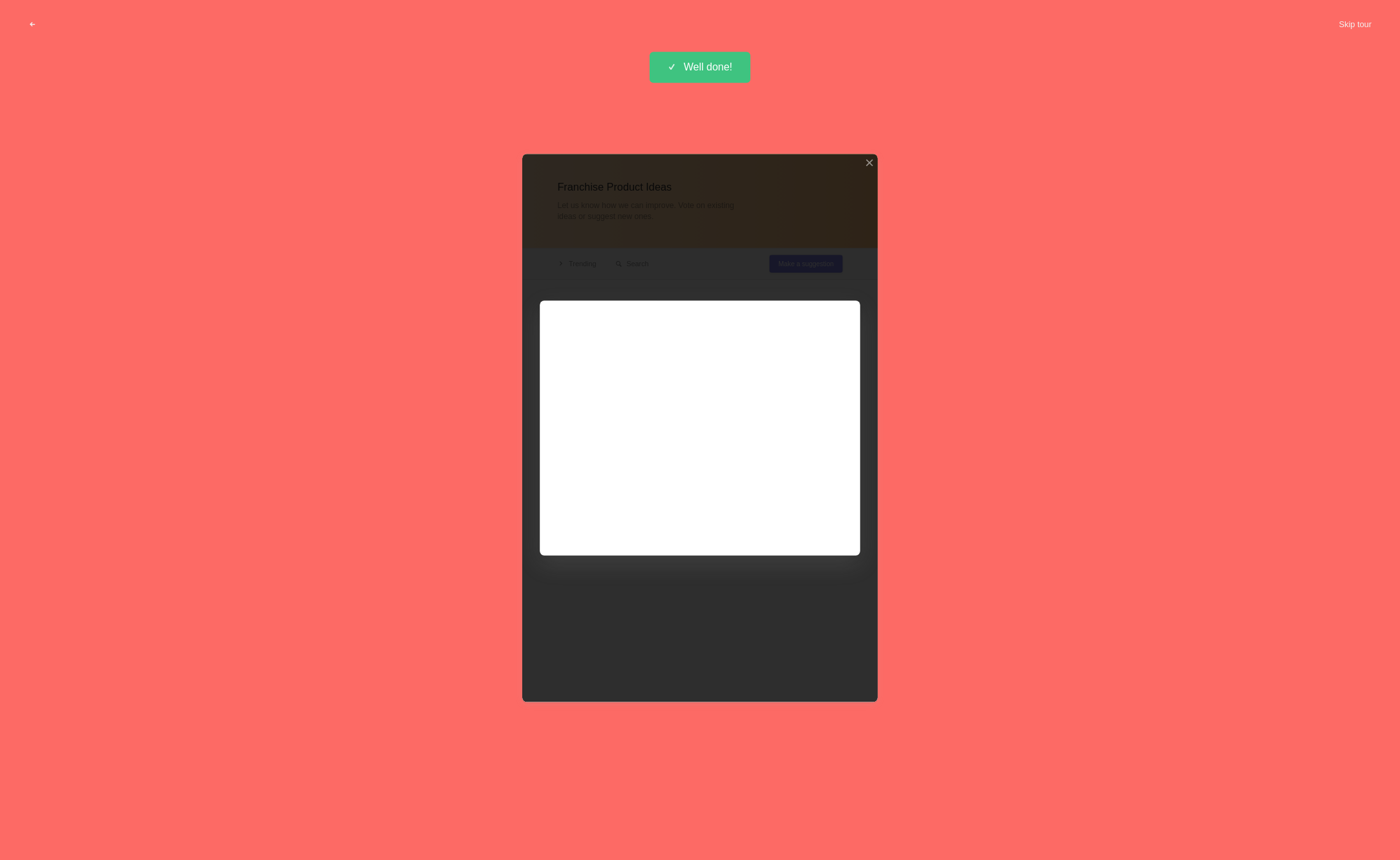
click at [831, 267] on div at bounding box center [700, 428] width 355 height 548
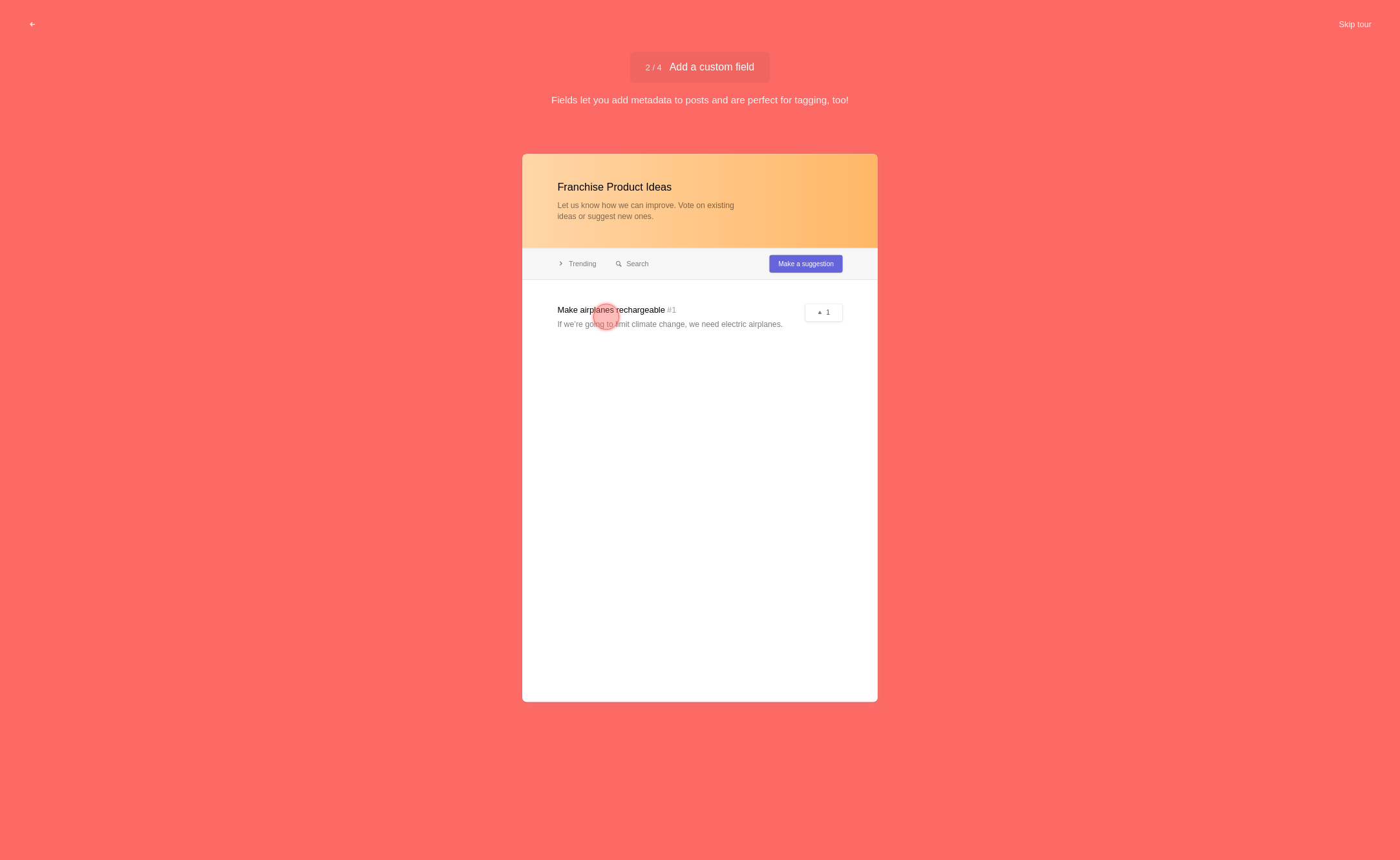
click at [578, 312] on div at bounding box center [700, 428] width 355 height 548
click at [625, 328] on div at bounding box center [606, 317] width 47 height 47
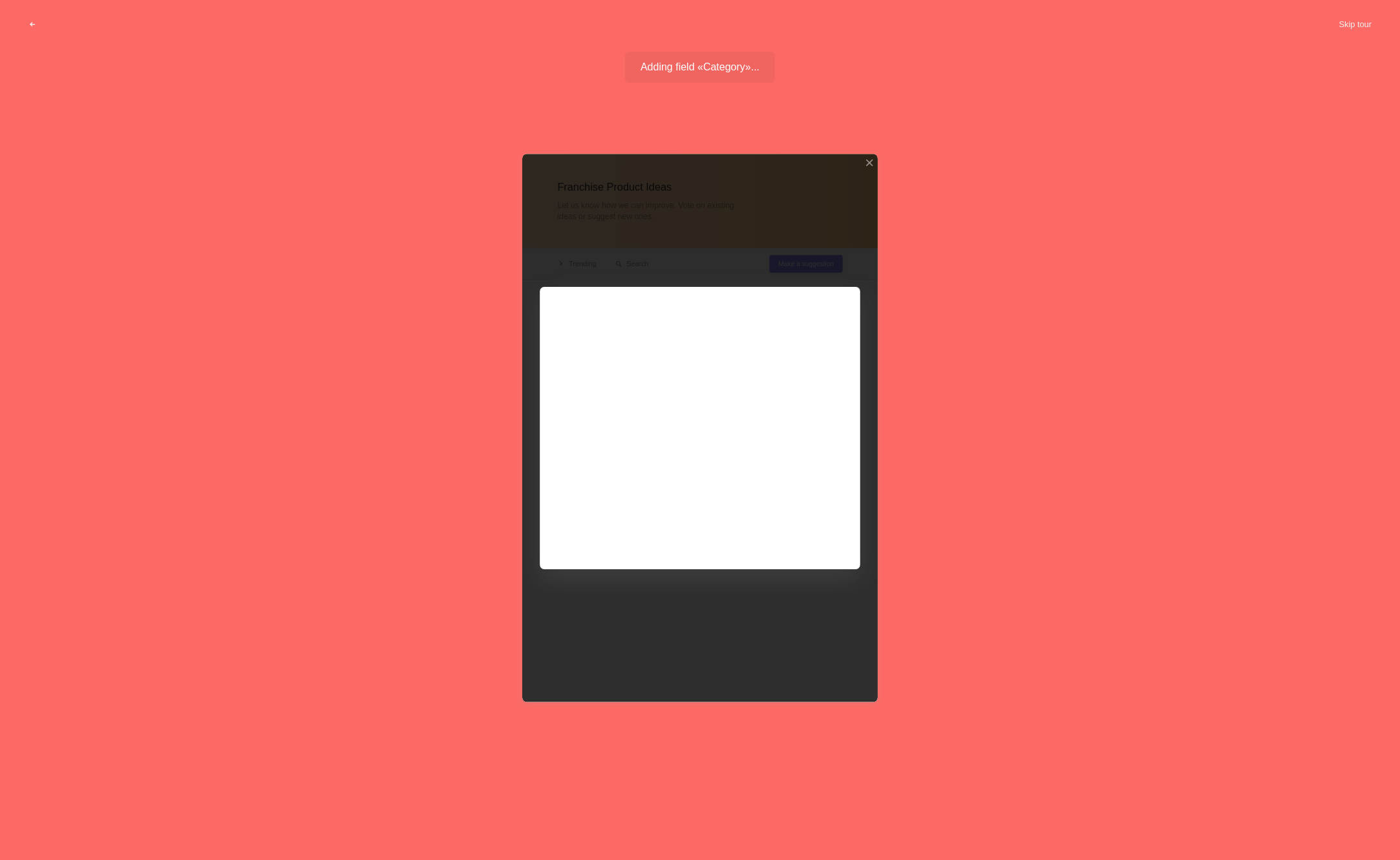
click at [609, 324] on div at bounding box center [700, 428] width 355 height 548
click at [764, 424] on div at bounding box center [700, 428] width 355 height 548
drag, startPoint x: 973, startPoint y: 423, endPoint x: 773, endPoint y: 317, distance: 226.4
click at [971, 423] on div "Franchise Product Ideas Let us know how we can improve. Vote on existing ideas …" at bounding box center [700, 476] width 1400 height 699
drag, startPoint x: 721, startPoint y: 283, endPoint x: 671, endPoint y: 253, distance: 58.3
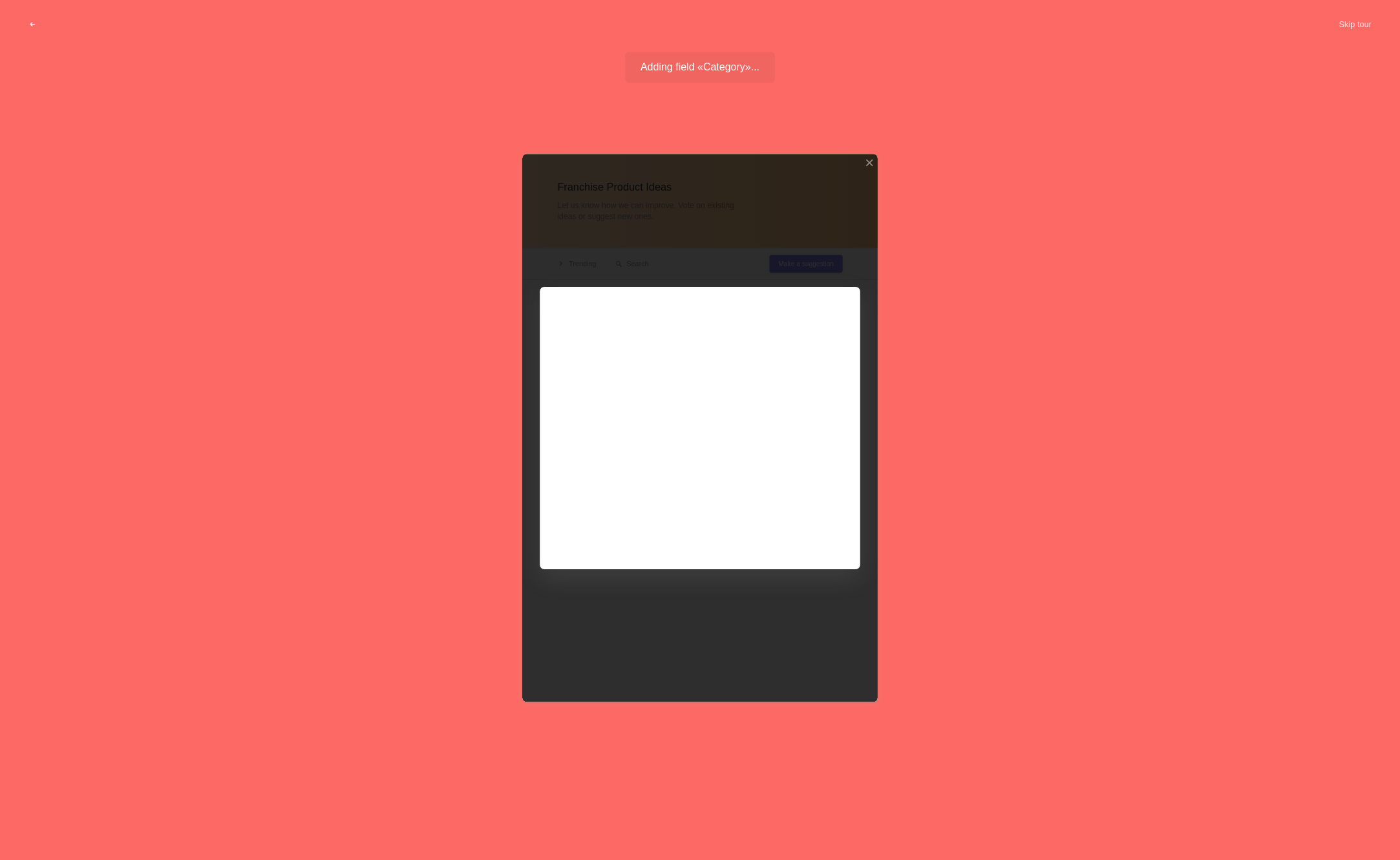
click at [718, 283] on div at bounding box center [700, 428] width 355 height 548
click at [676, 436] on div at bounding box center [700, 428] width 355 height 548
click at [597, 433] on div at bounding box center [700, 428] width 355 height 548
drag, startPoint x: 579, startPoint y: 414, endPoint x: 589, endPoint y: 417, distance: 10.4
click at [580, 414] on div at bounding box center [700, 428] width 355 height 548
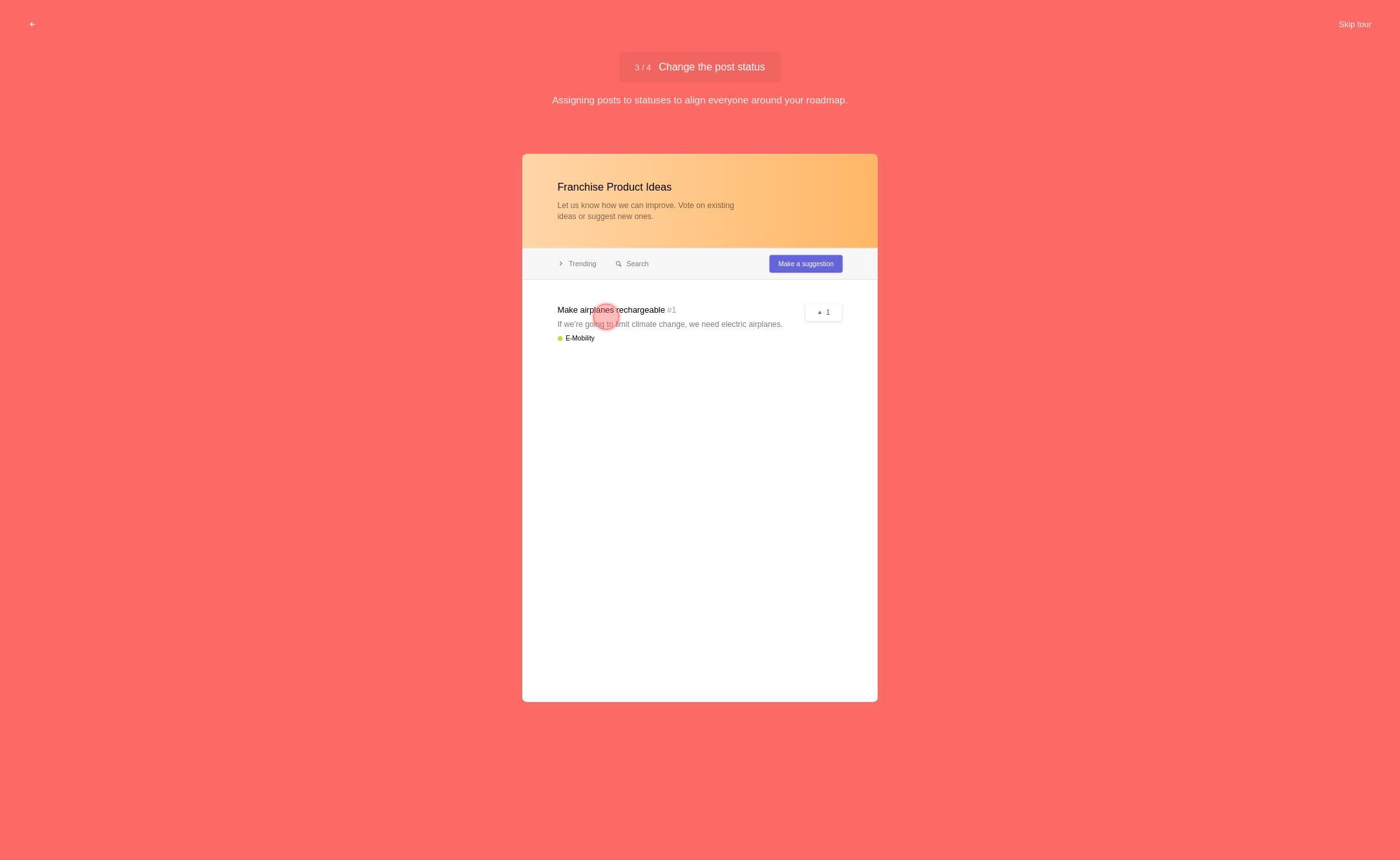
click at [621, 312] on div at bounding box center [606, 317] width 47 height 47
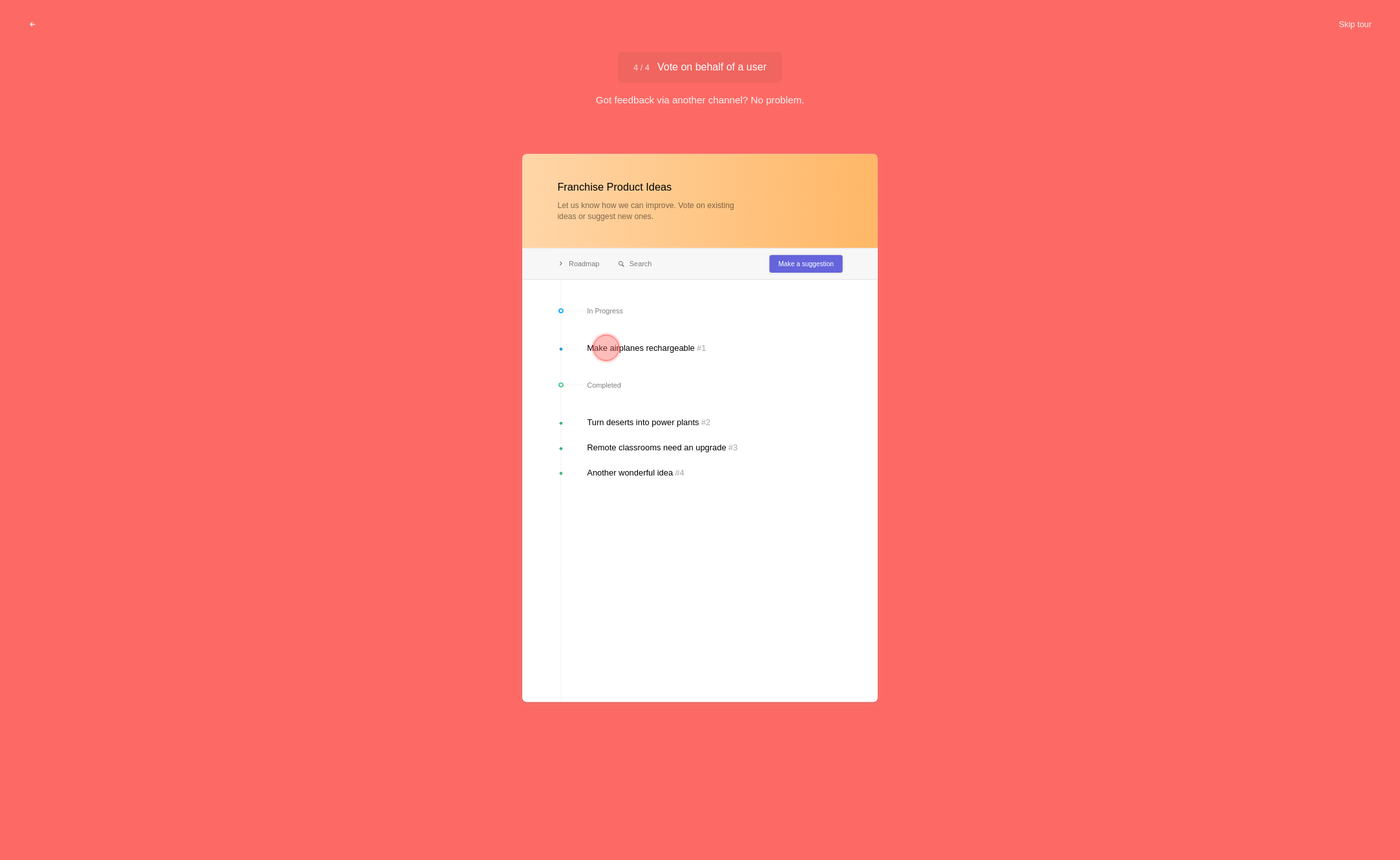
click at [709, 284] on div at bounding box center [700, 428] width 355 height 548
click at [634, 349] on div at bounding box center [700, 428] width 355 height 548
click at [612, 347] on div at bounding box center [606, 348] width 26 height 26
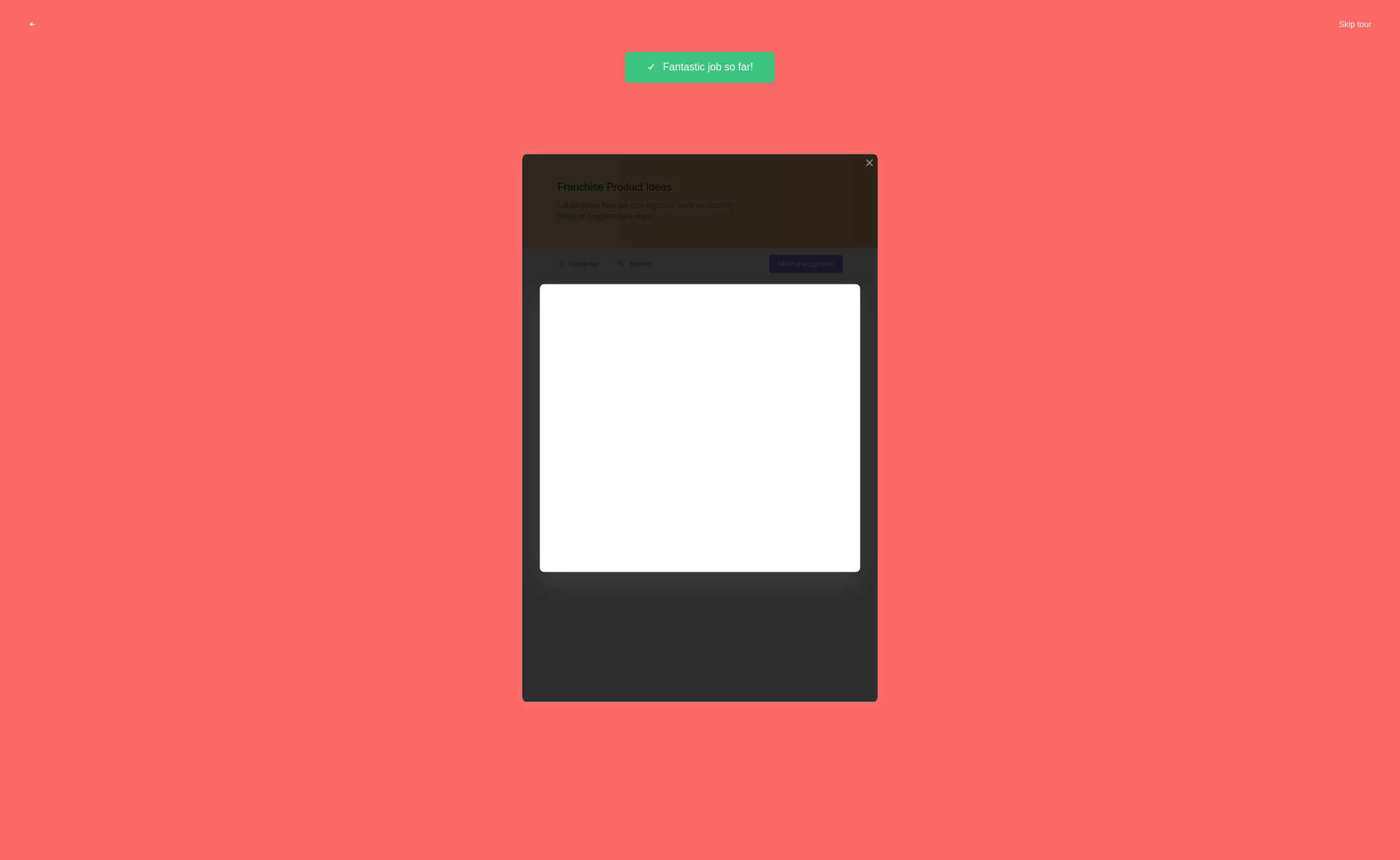
click at [618, 234] on div at bounding box center [700, 428] width 355 height 548
click at [586, 306] on div at bounding box center [700, 428] width 355 height 548
click at [665, 361] on div at bounding box center [700, 428] width 355 height 548
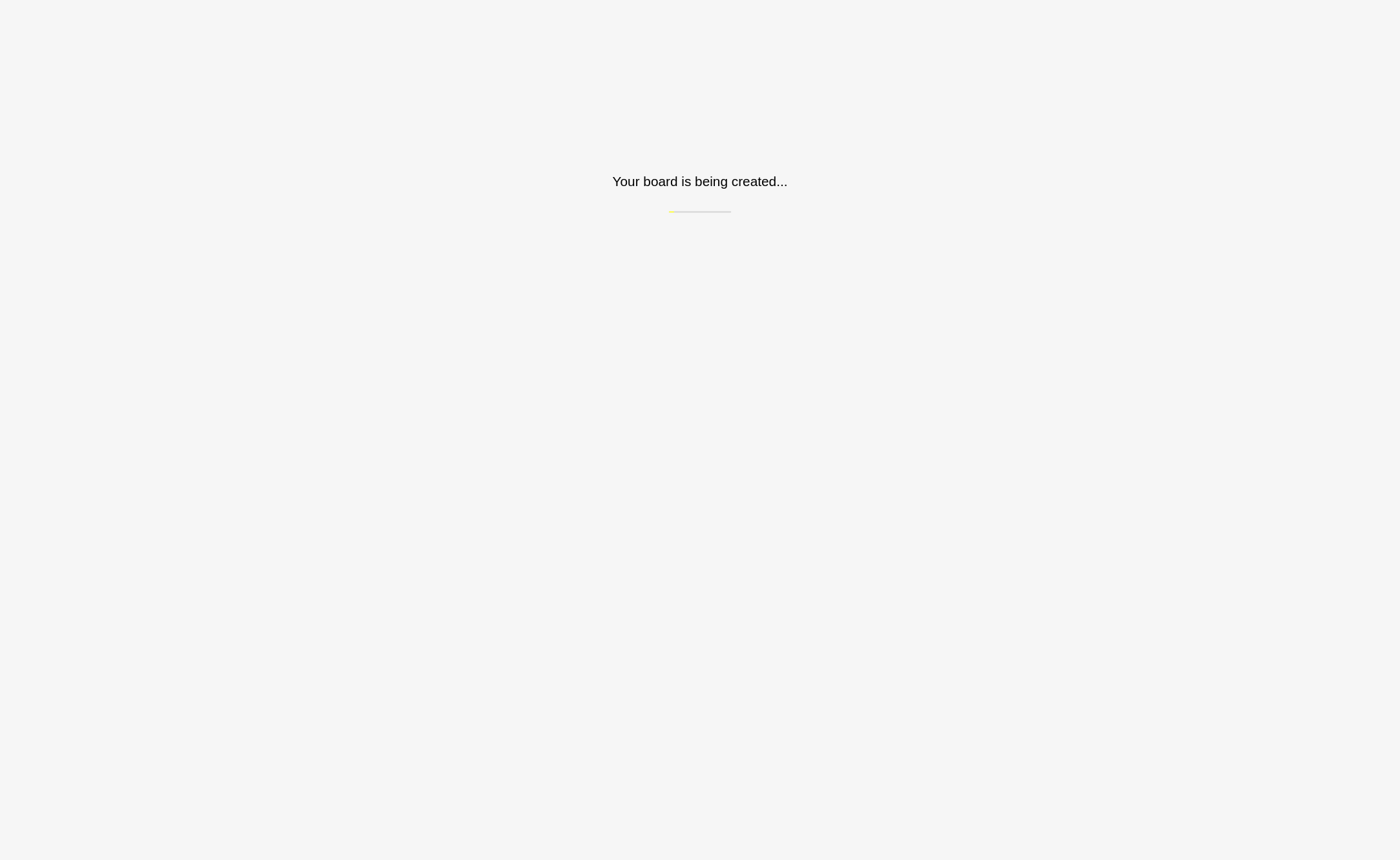
click at [739, 372] on div at bounding box center [700, 428] width 355 height 548
